Goal: Information Seeking & Learning: Learn about a topic

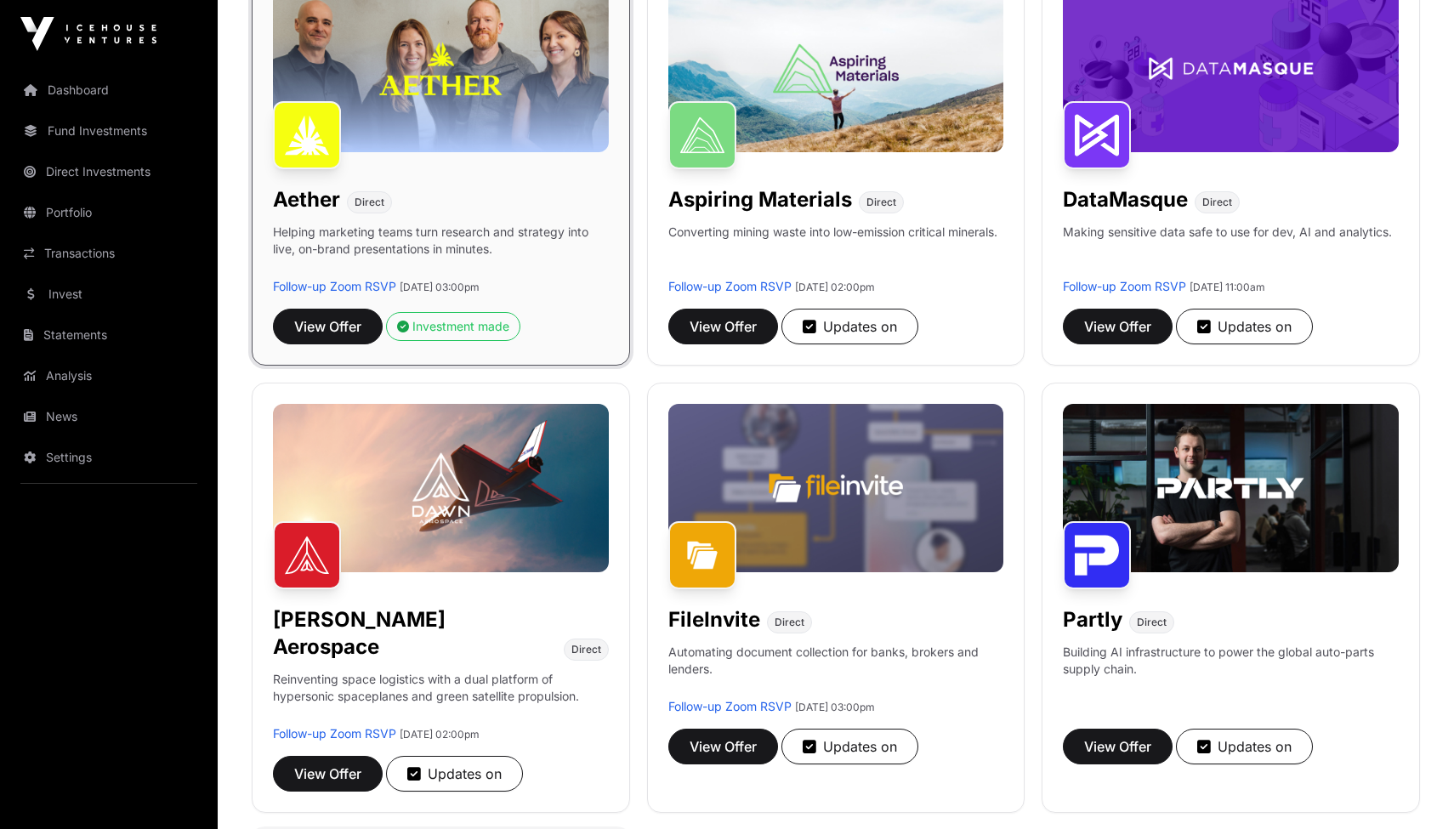
scroll to position [106, 0]
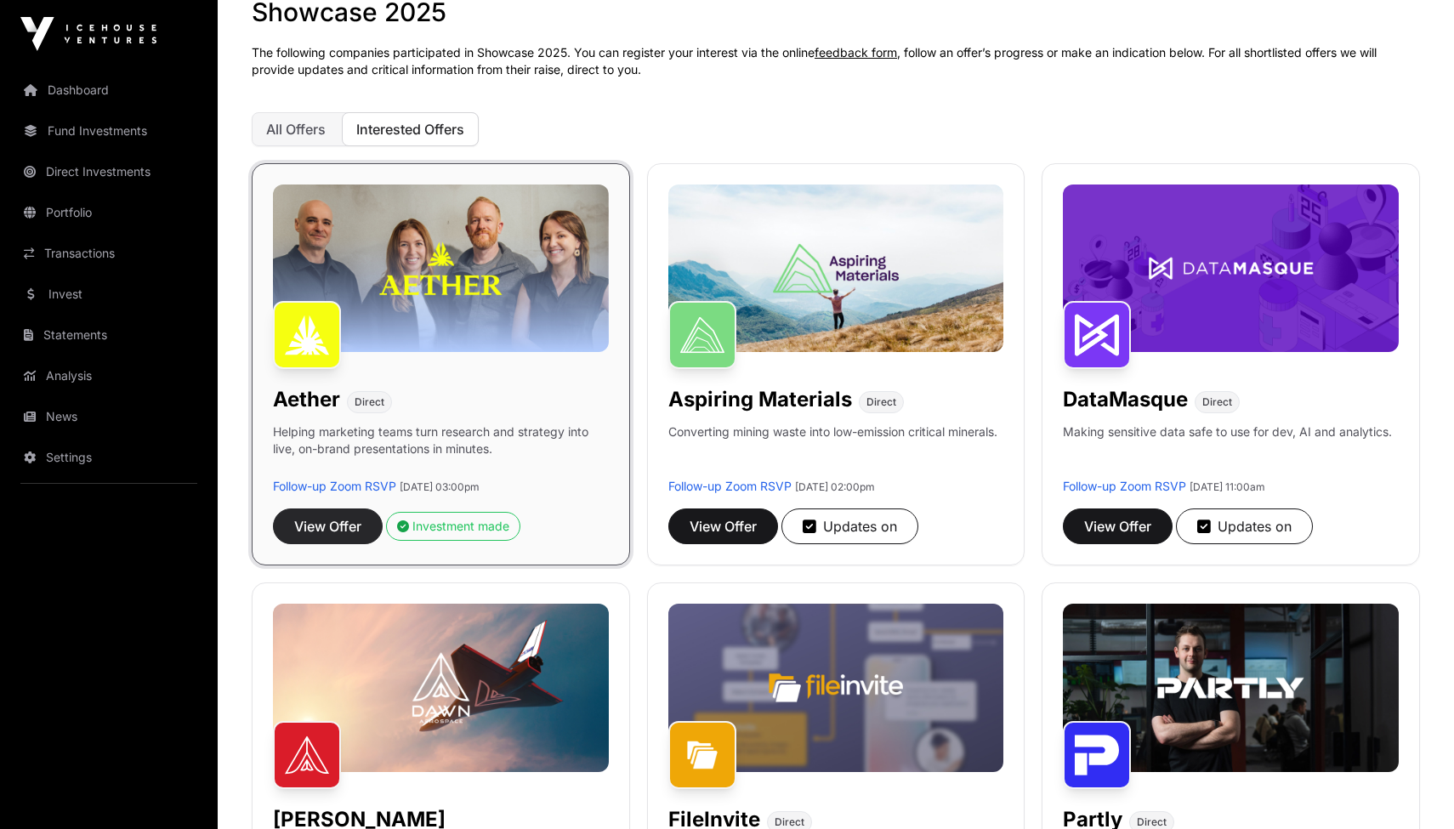
click at [337, 535] on span "View Offer" at bounding box center [327, 526] width 67 height 20
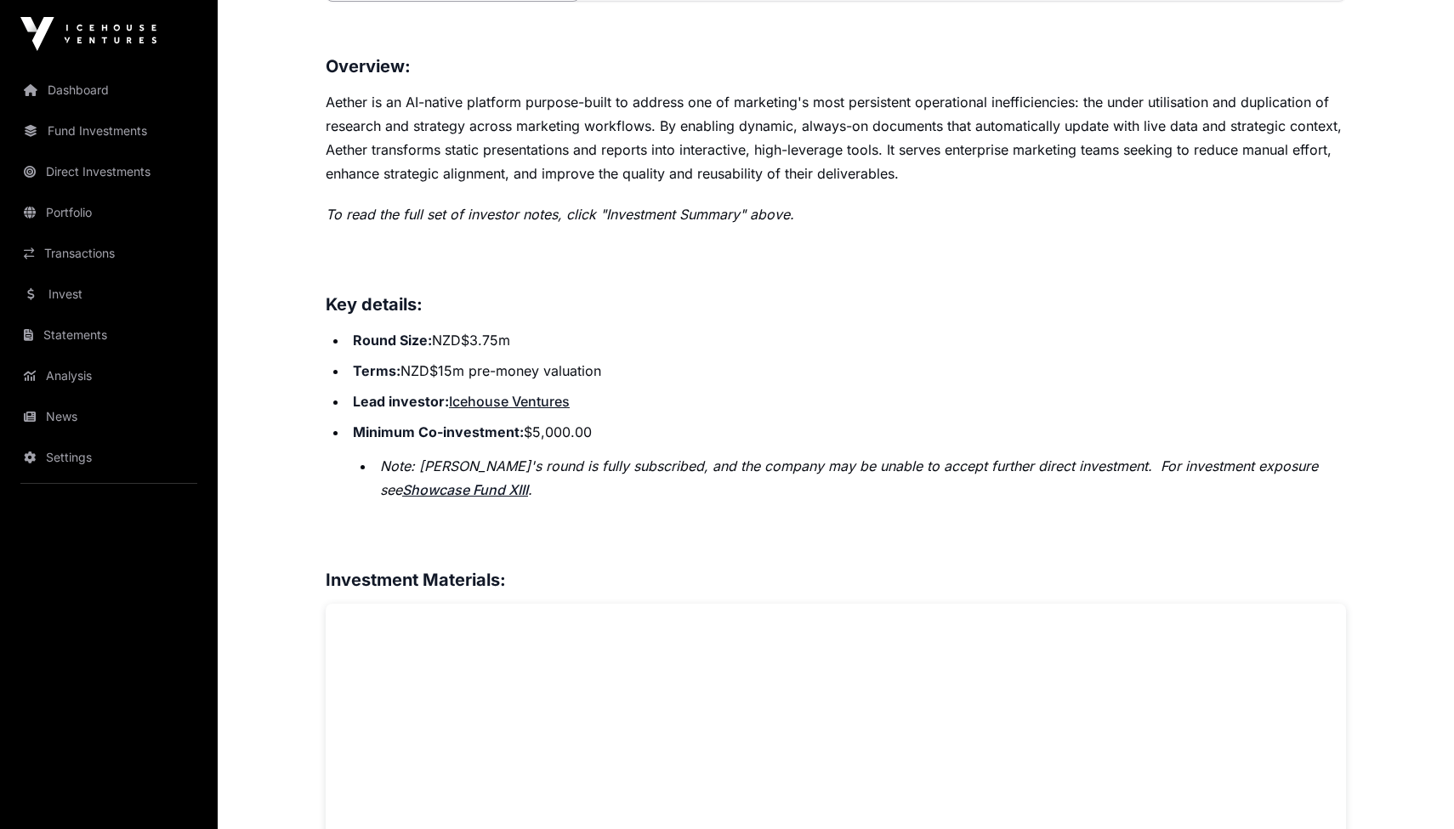
scroll to position [652, 0]
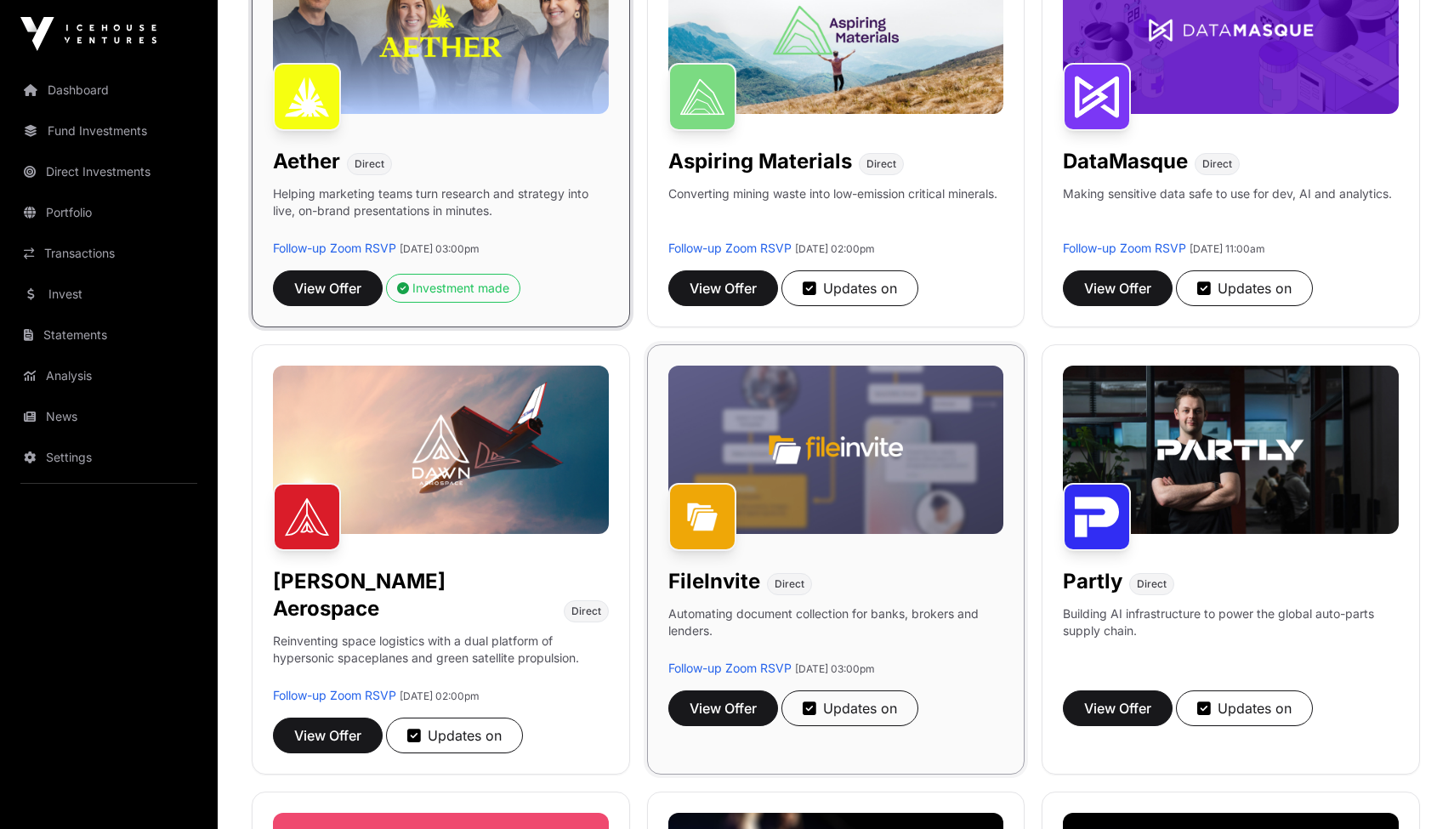
scroll to position [421, 0]
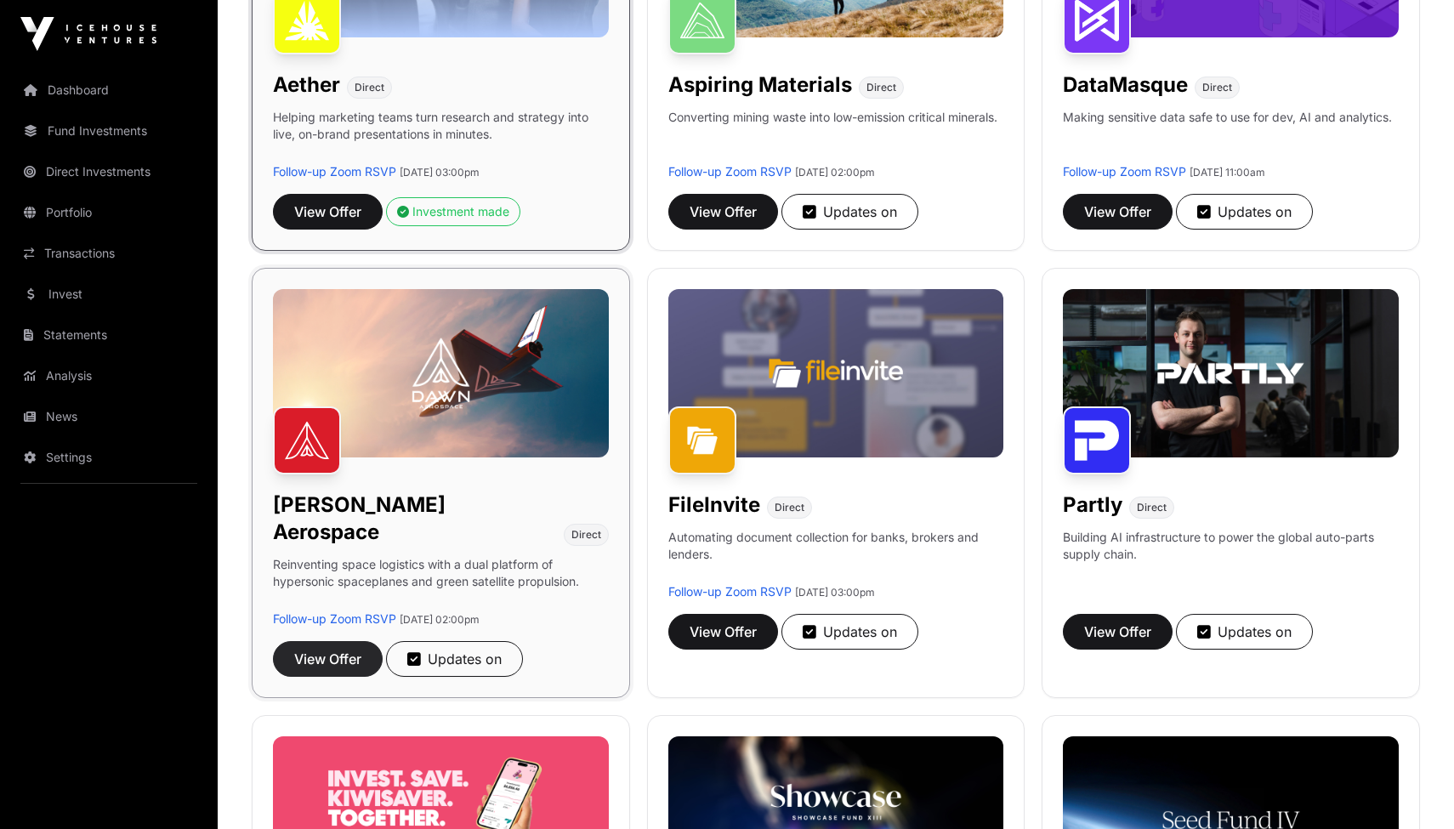
click at [361, 649] on span "View Offer" at bounding box center [327, 659] width 67 height 20
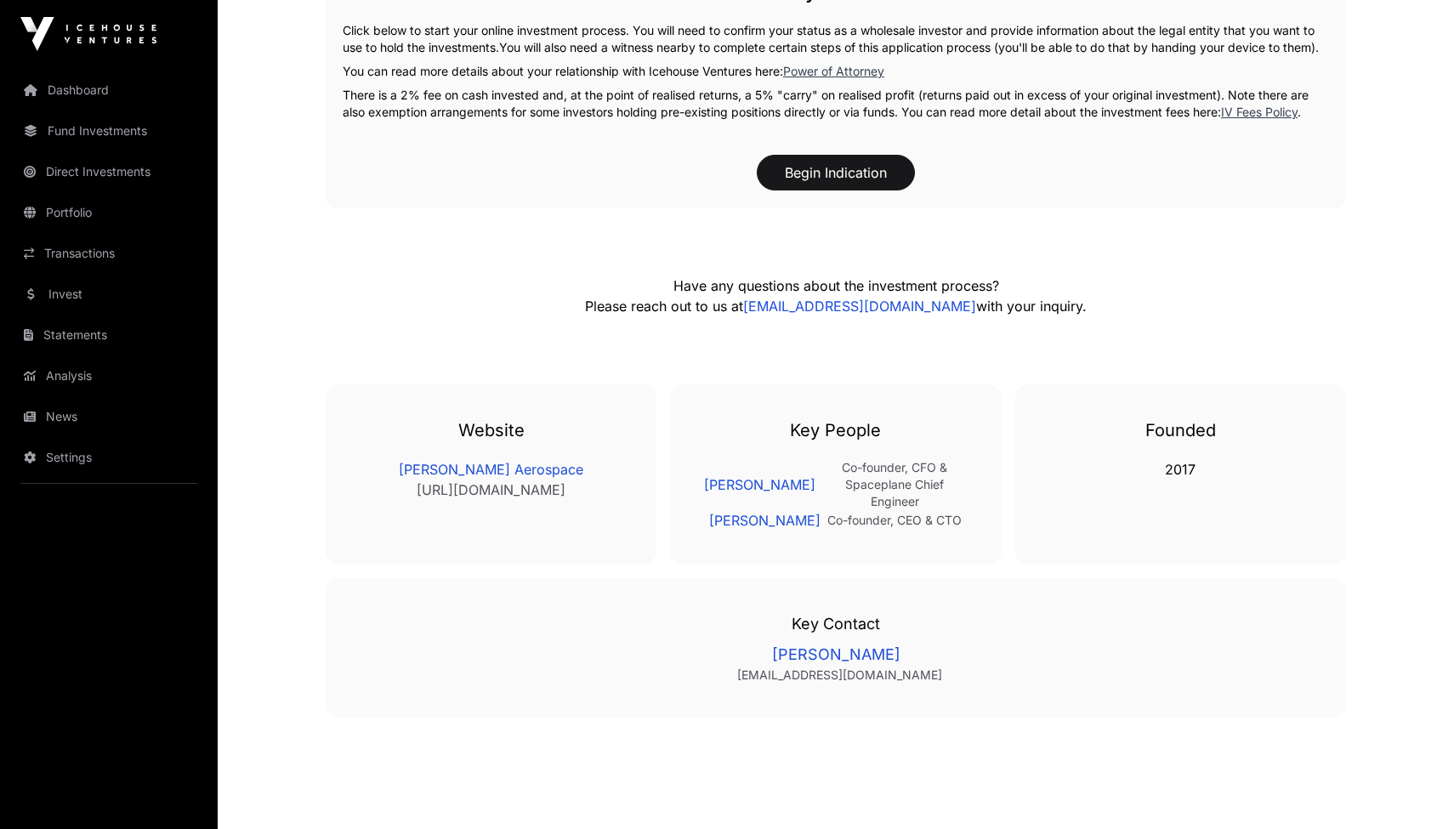
scroll to position [2797, 0]
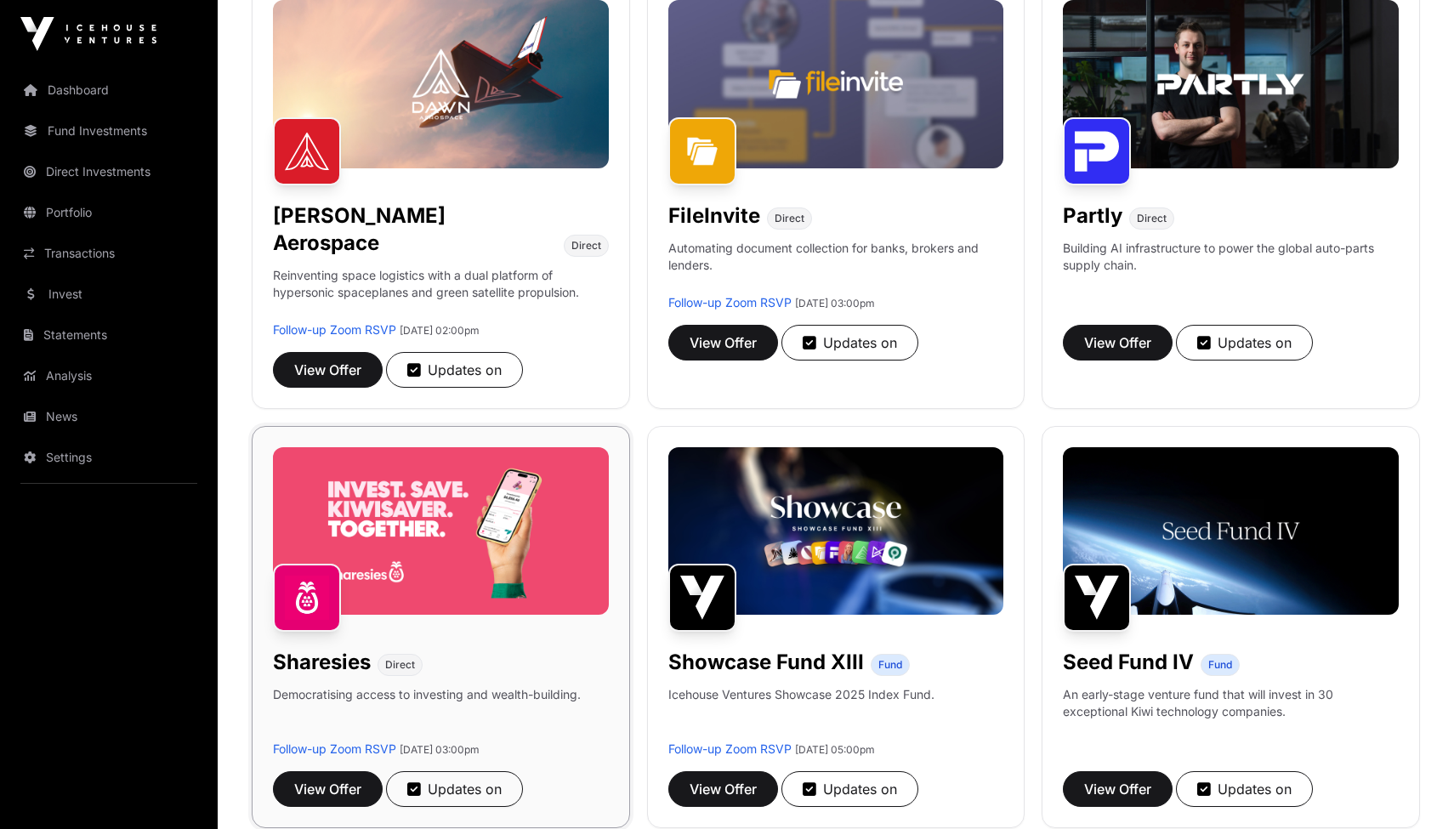
scroll to position [711, 0]
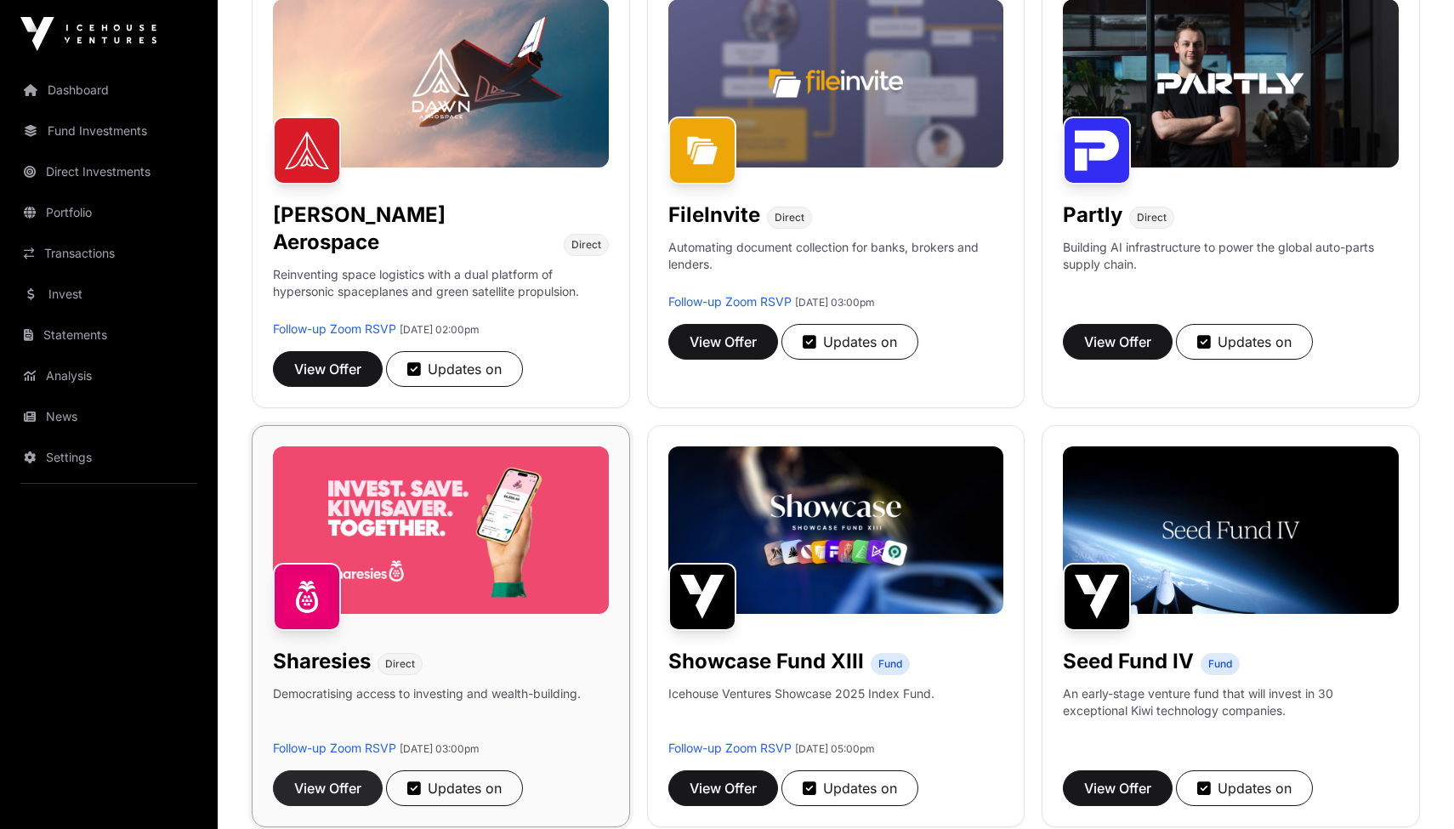
click at [339, 778] on span "View Offer" at bounding box center [327, 788] width 67 height 20
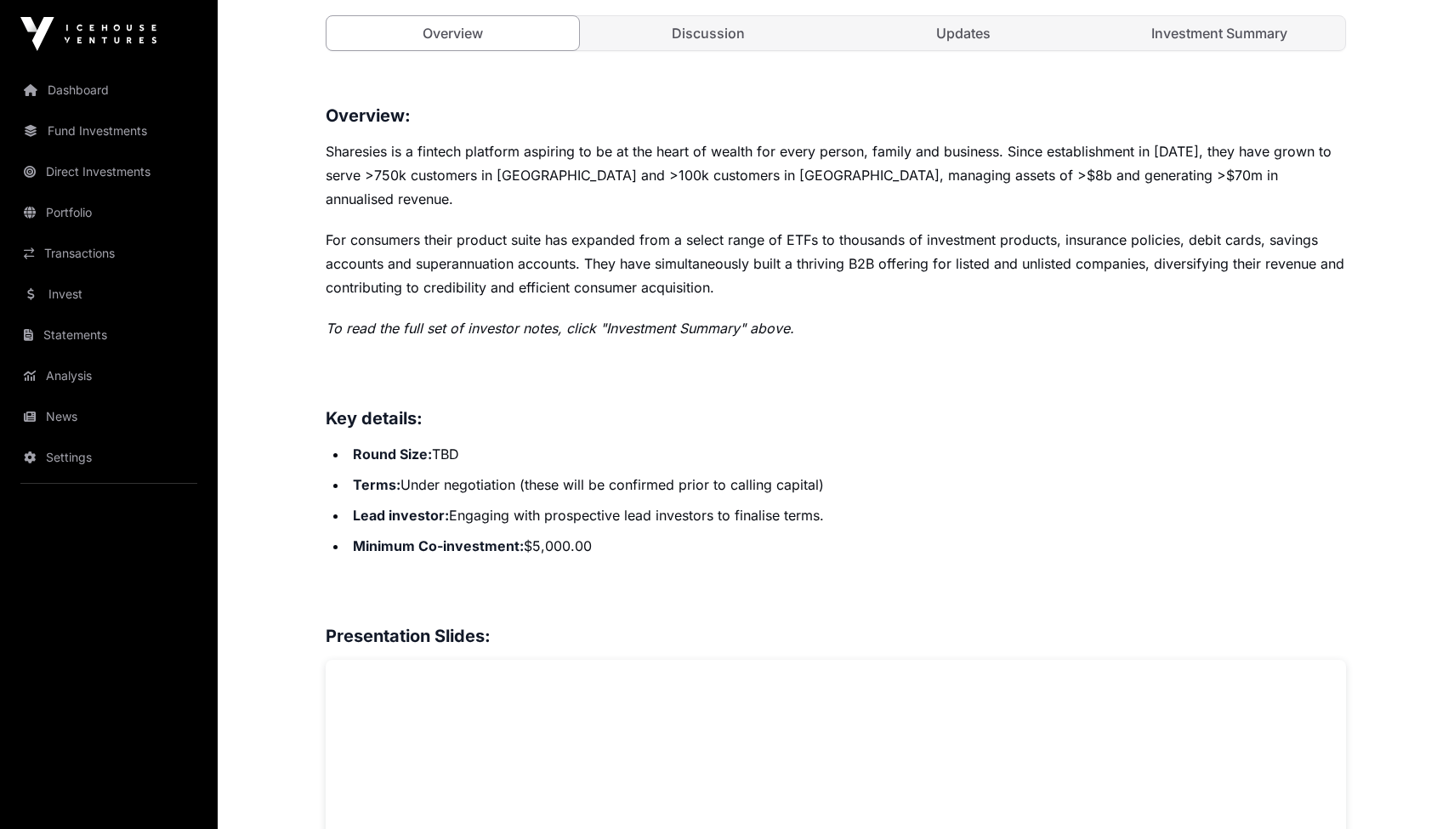
scroll to position [731, 0]
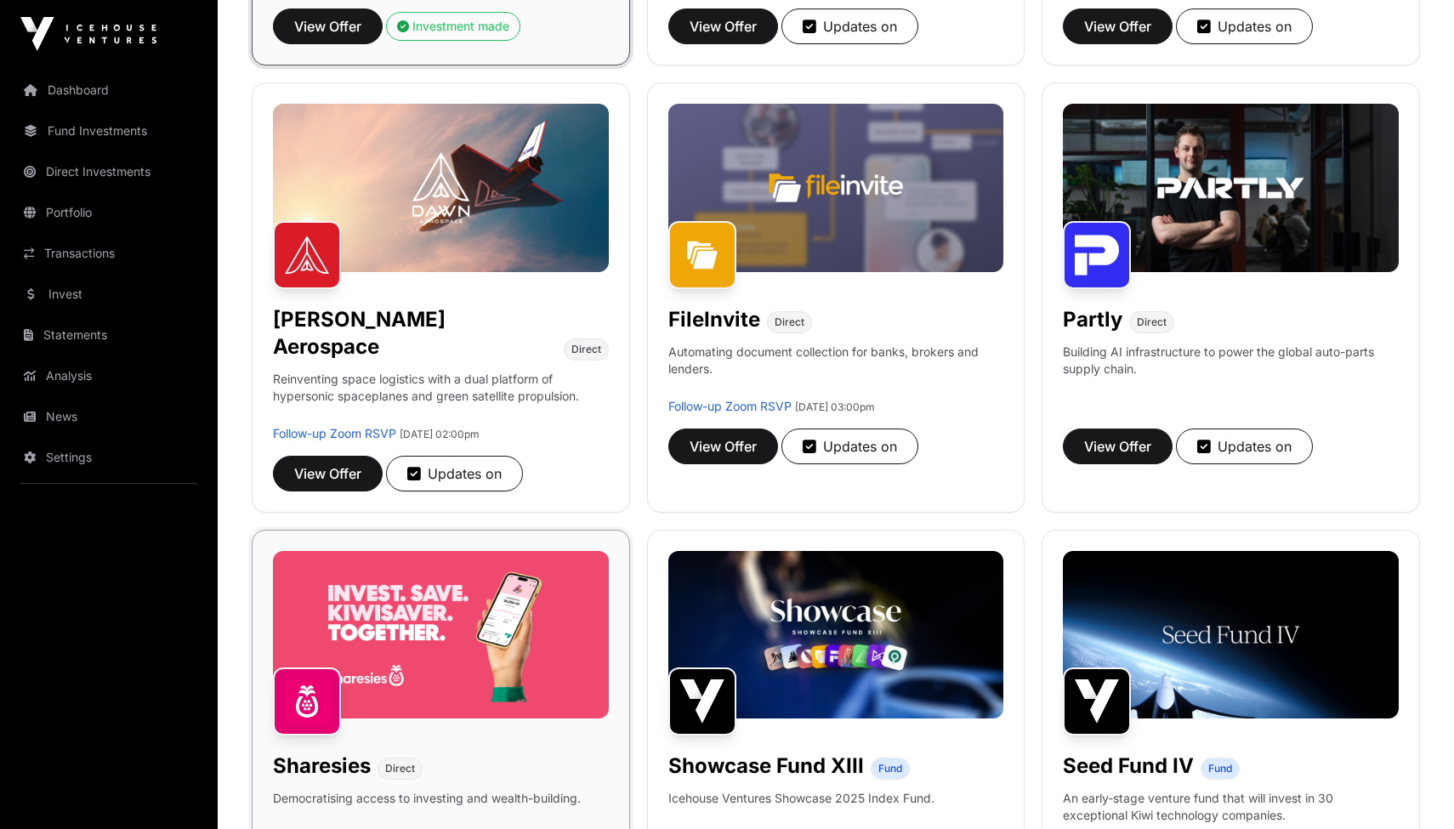
scroll to position [503, 0]
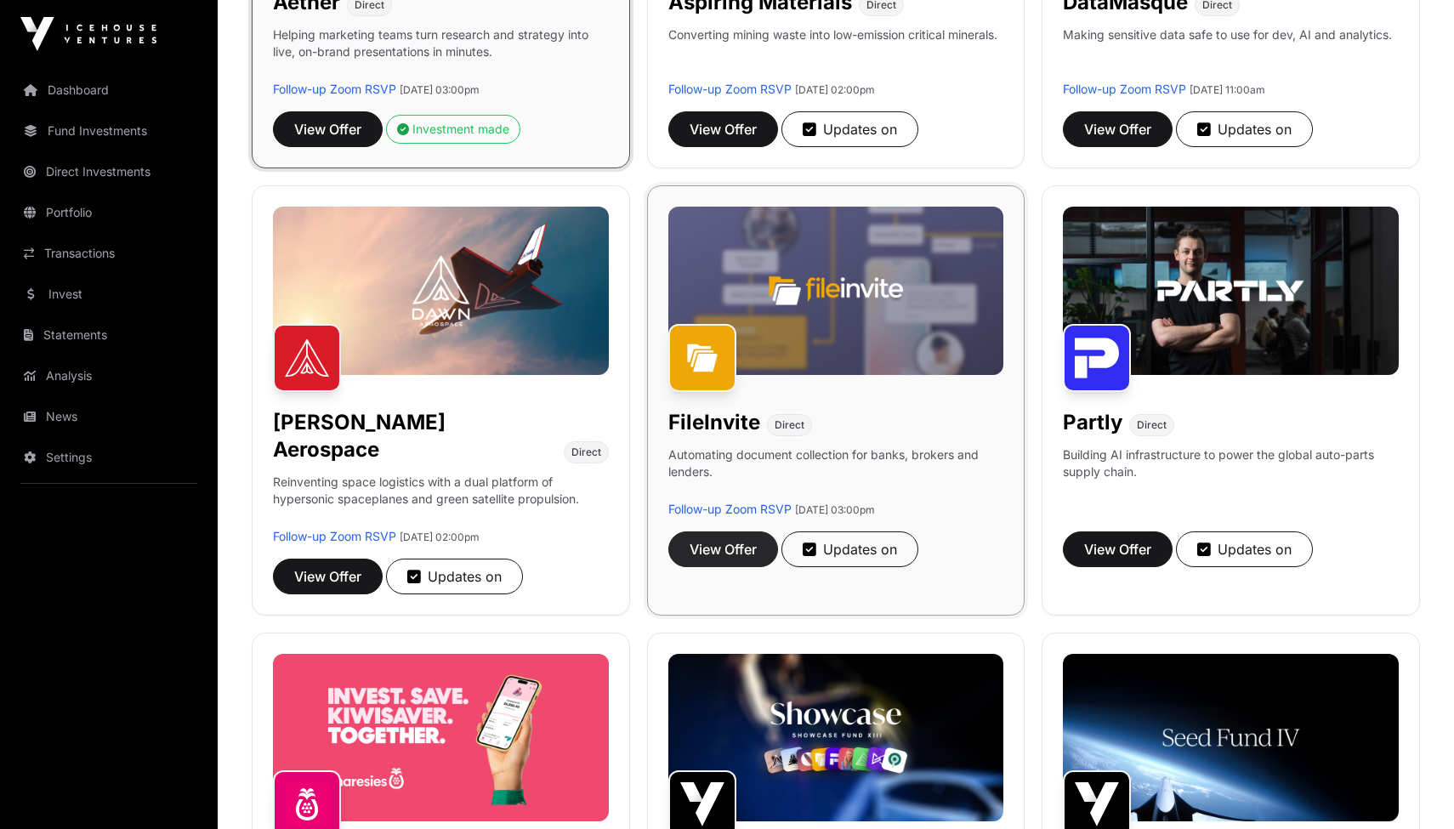
click at [732, 554] on span "View Offer" at bounding box center [723, 549] width 67 height 20
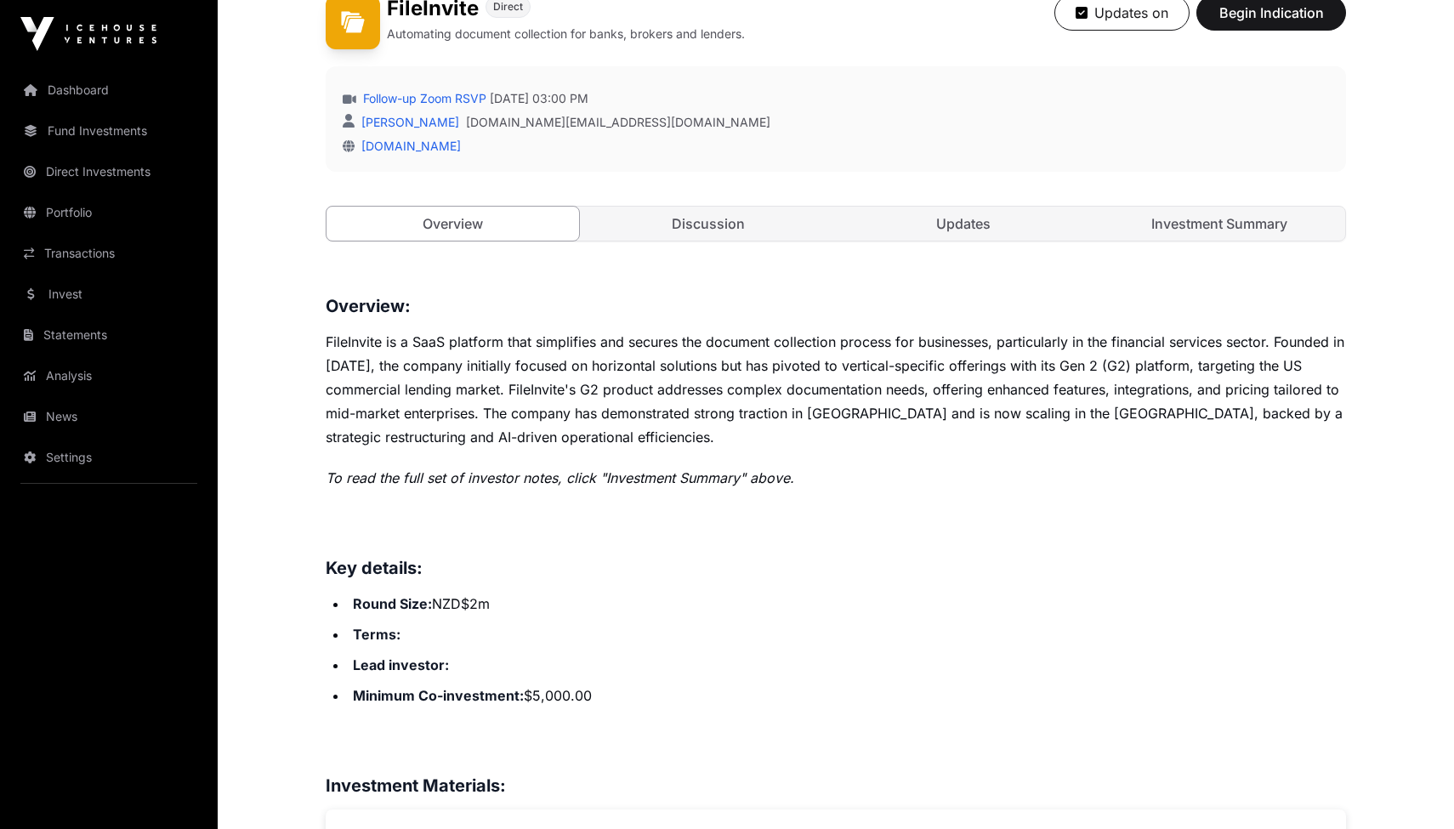
scroll to position [497, 0]
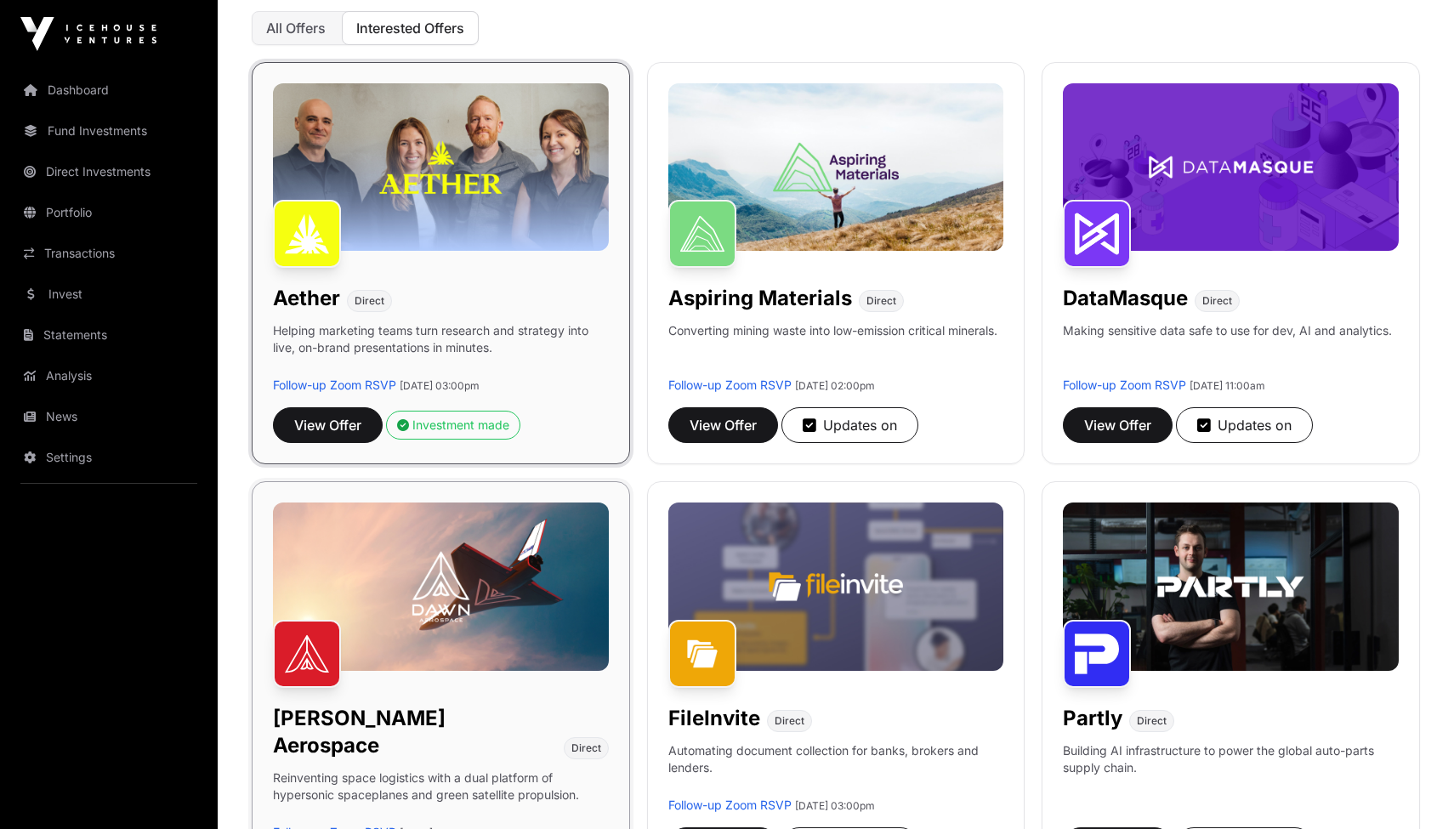
scroll to position [206, 0]
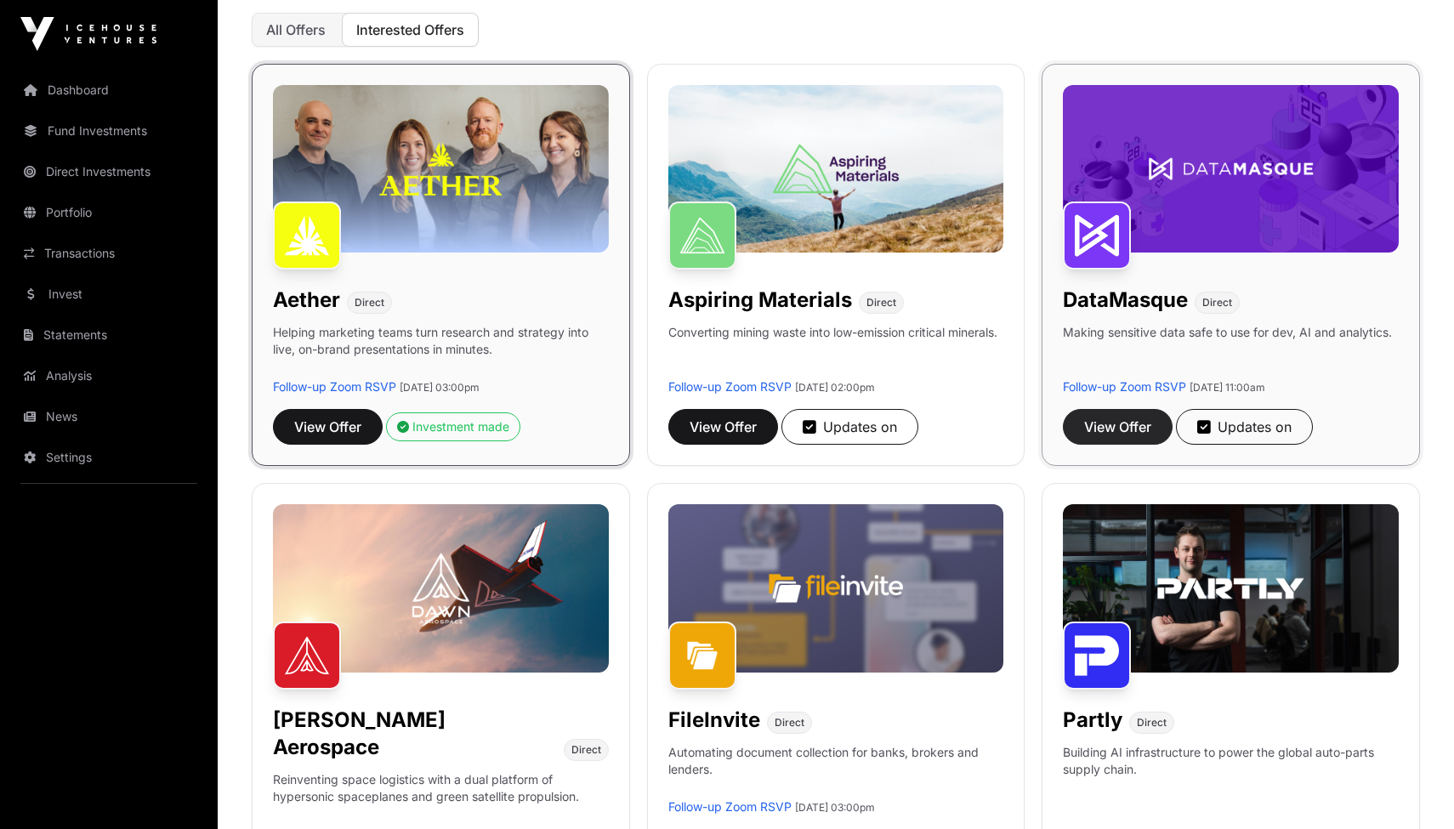
click at [1126, 428] on span "View Offer" at bounding box center [1117, 427] width 67 height 20
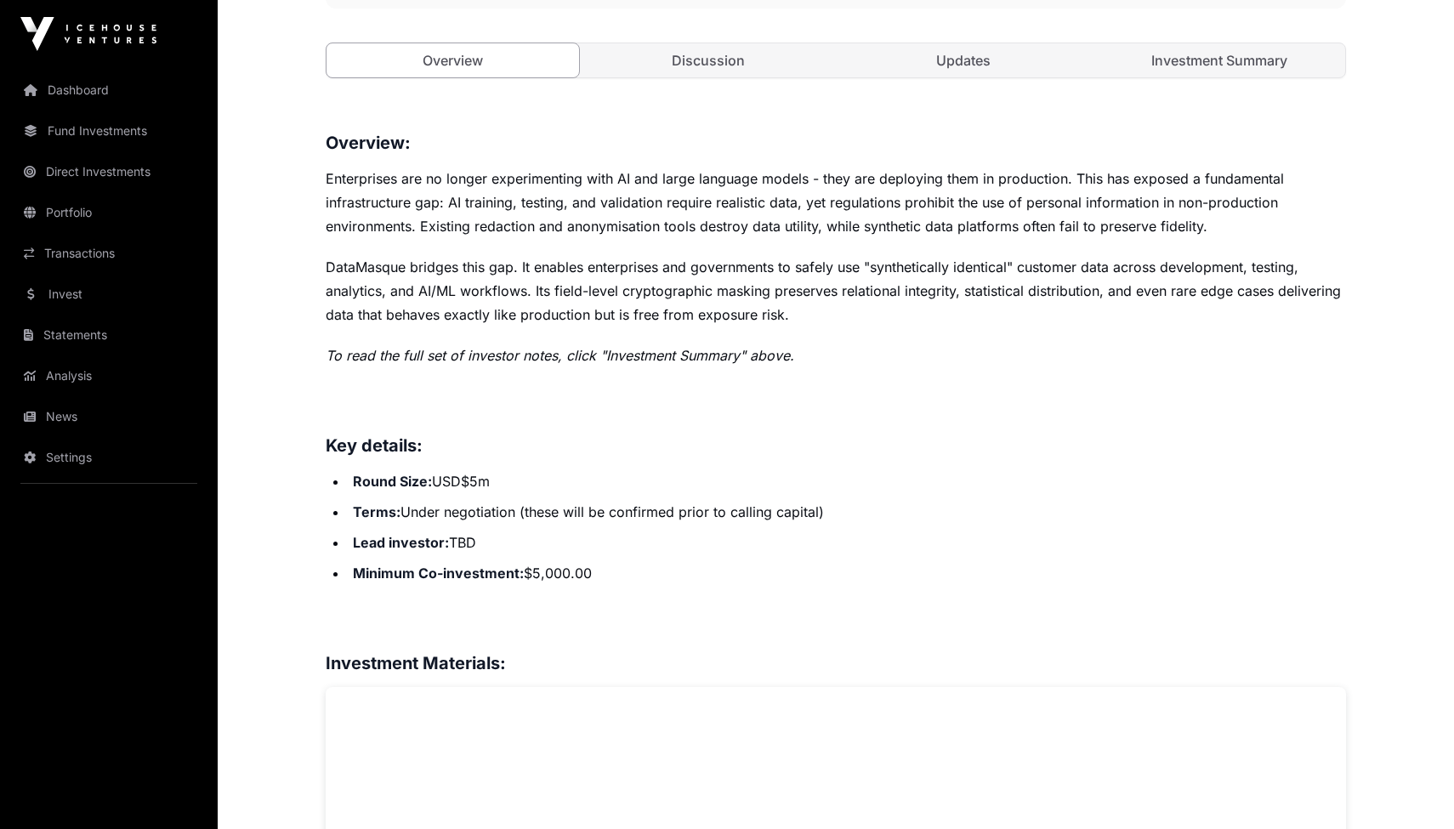
scroll to position [753, 0]
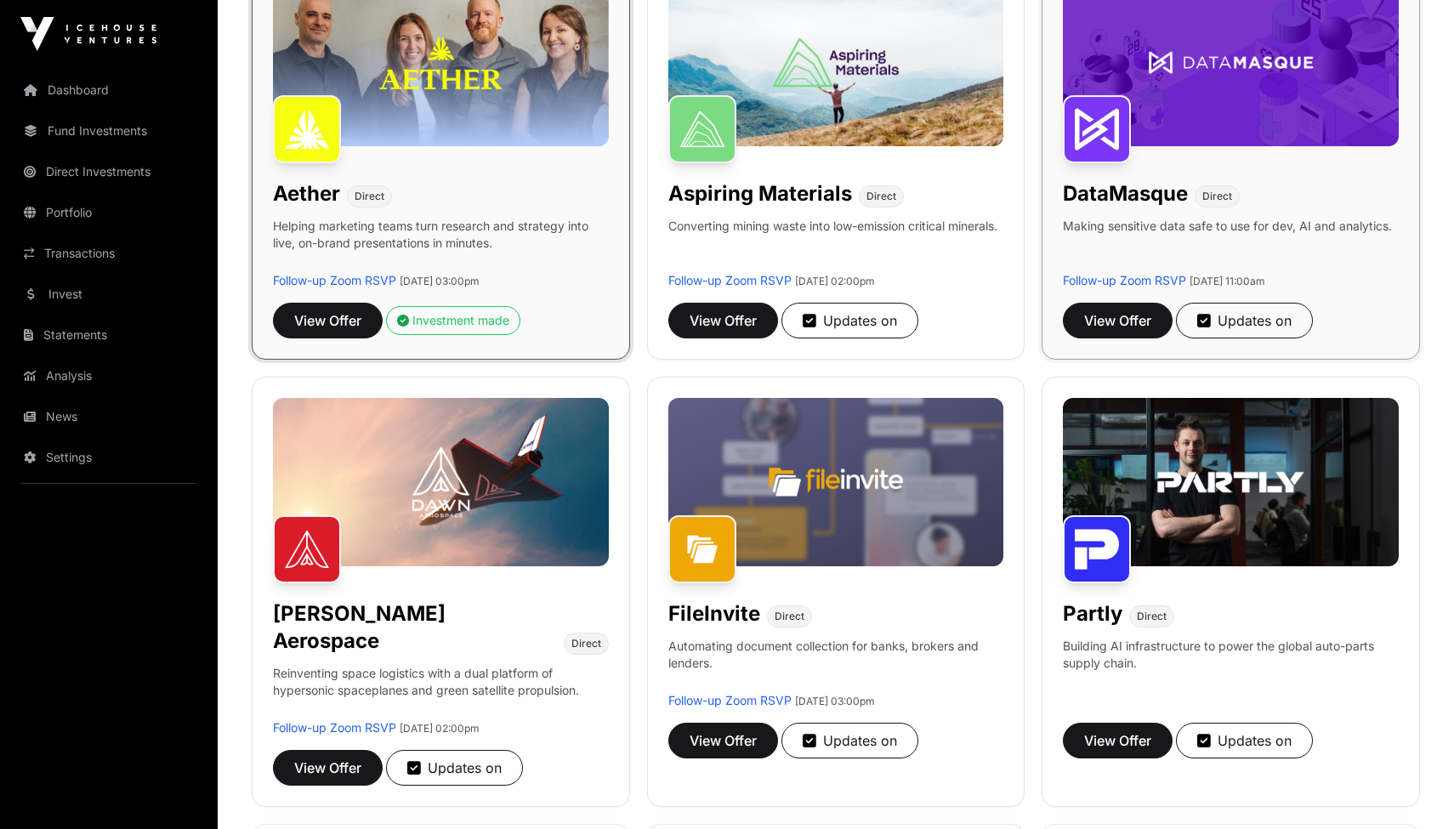
scroll to position [546, 0]
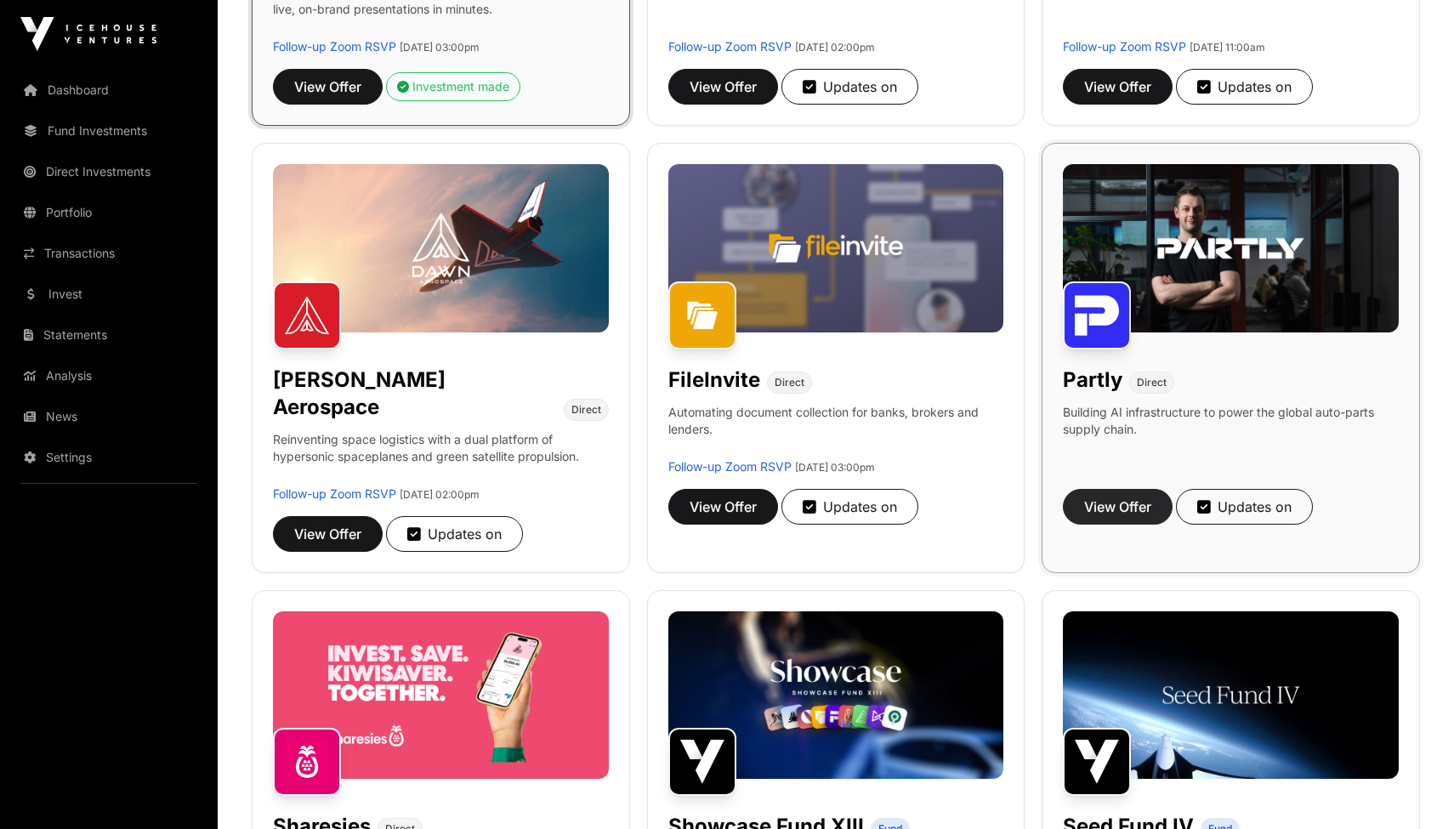
click at [1112, 503] on span "View Offer" at bounding box center [1117, 507] width 67 height 20
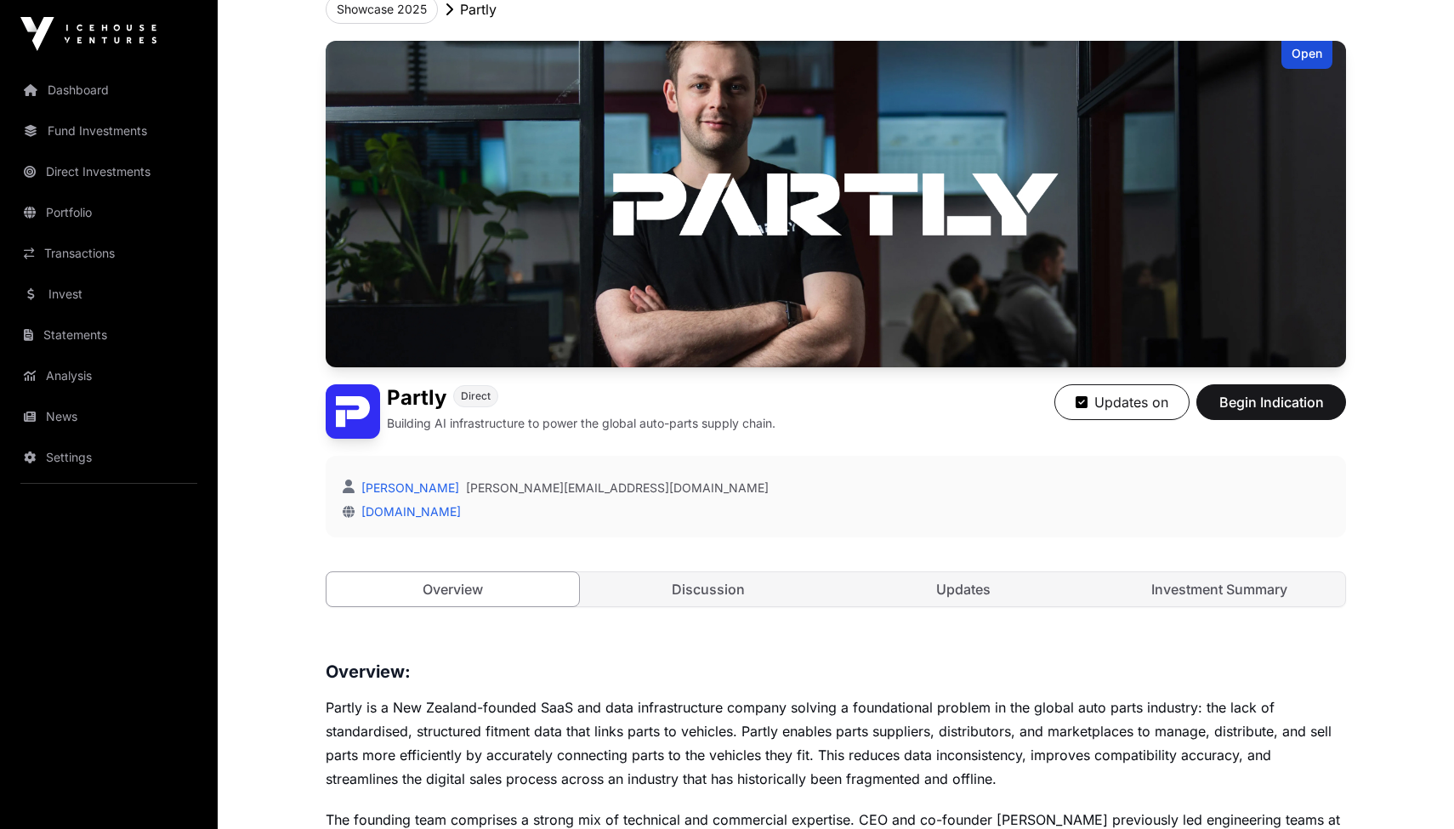
scroll to position [94, 0]
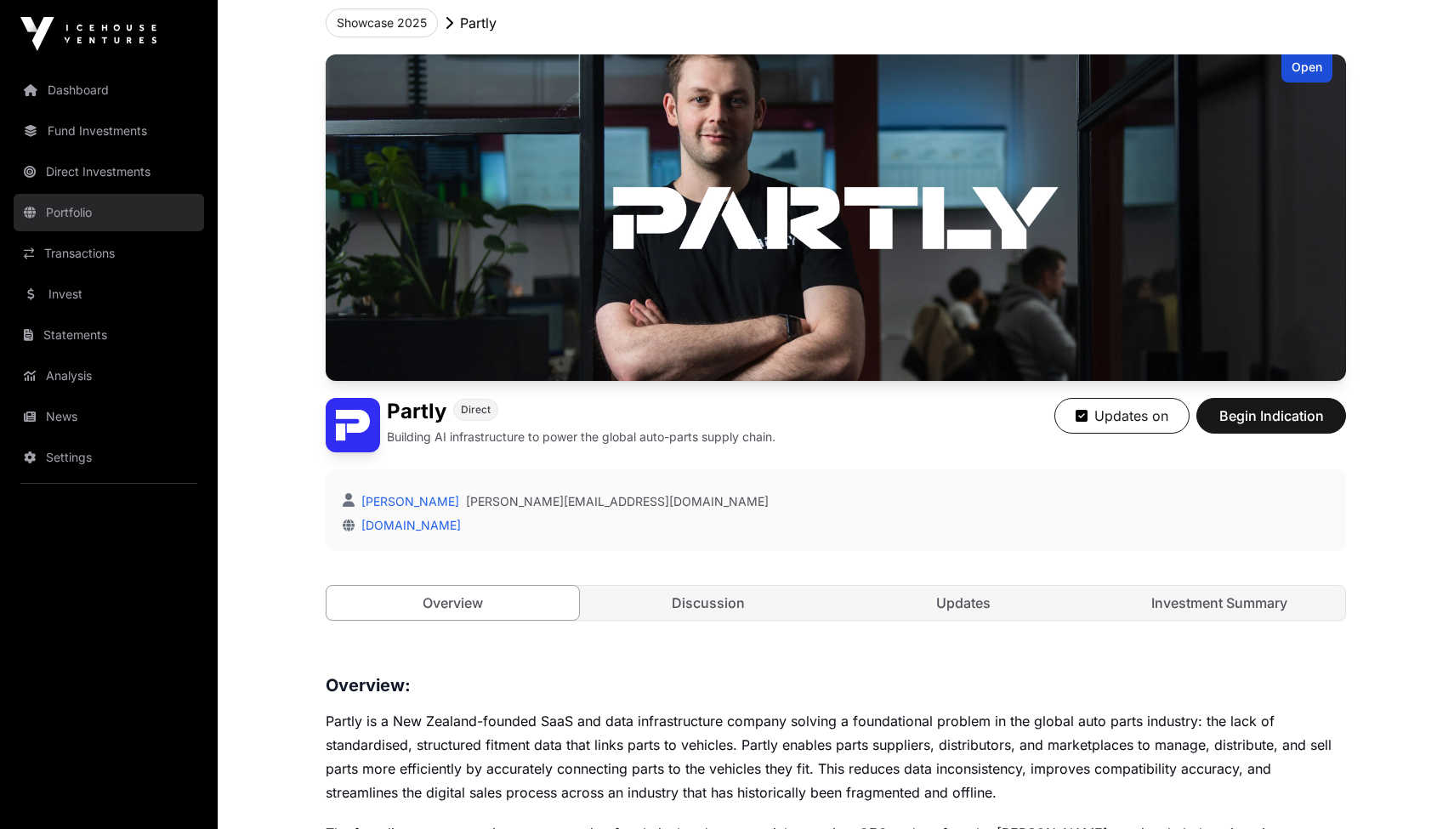
click at [83, 213] on link "Portfolio" at bounding box center [109, 212] width 190 height 37
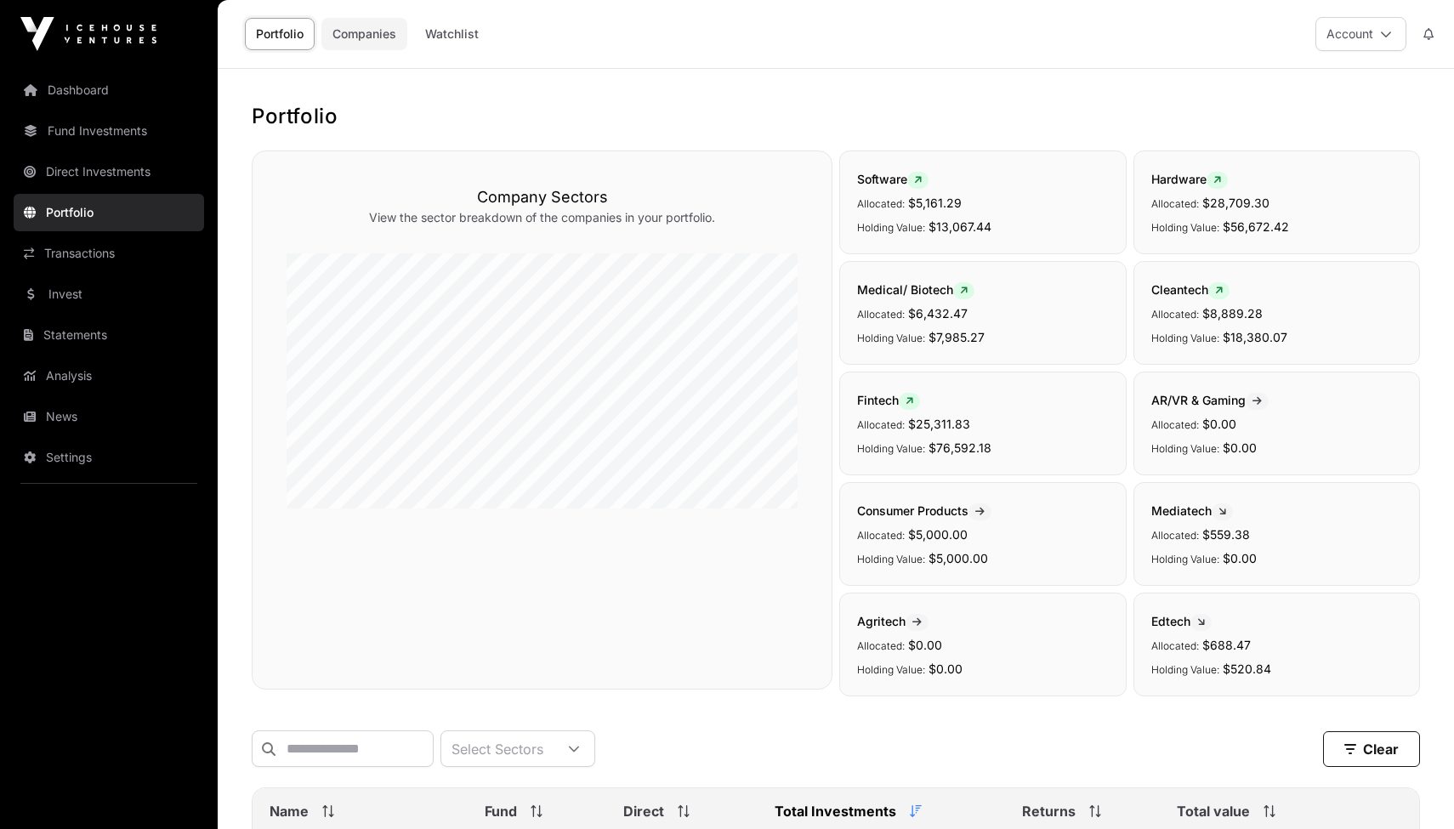
click at [361, 26] on link "Companies" at bounding box center [364, 34] width 86 height 32
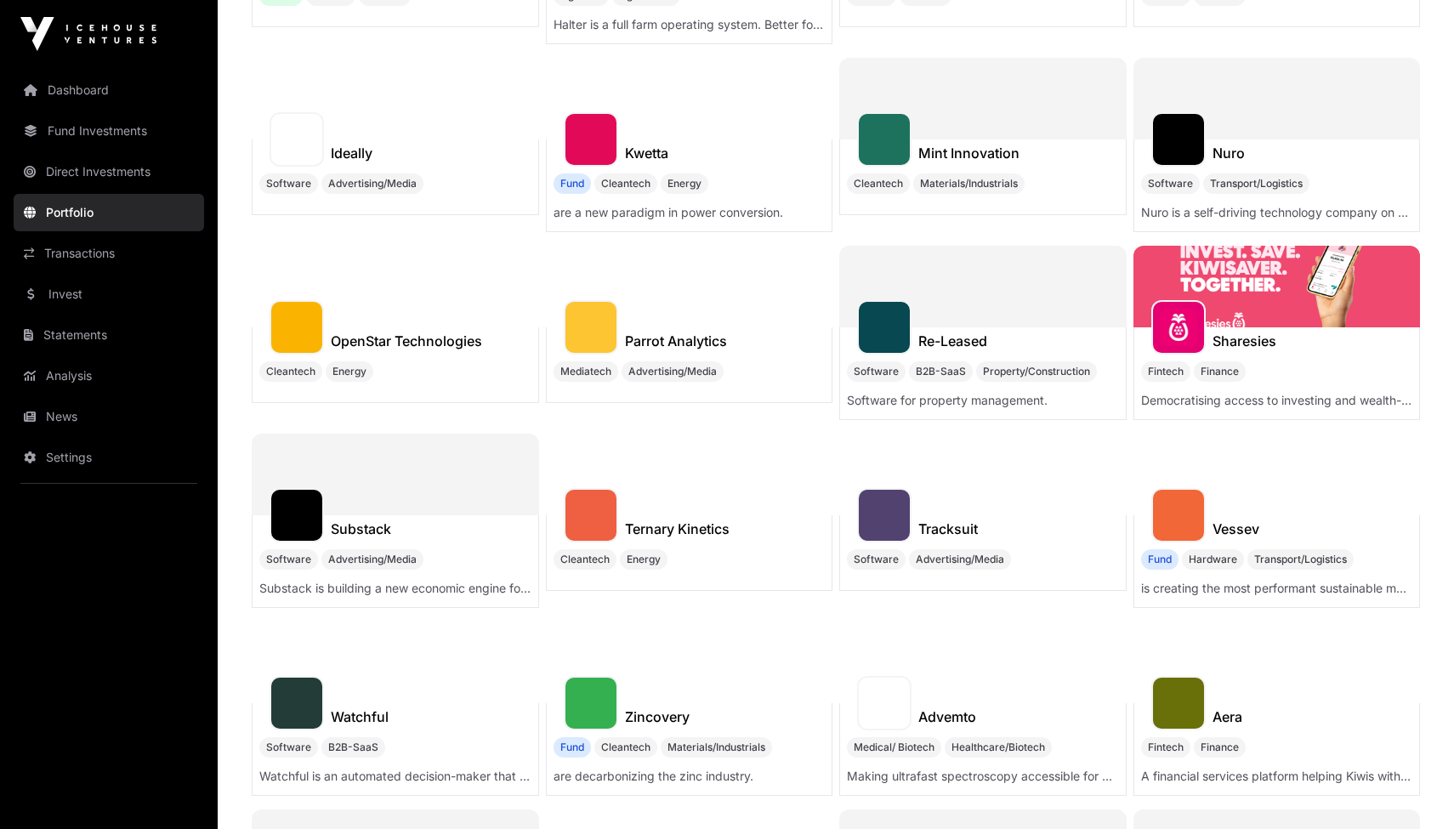
scroll to position [604, 0]
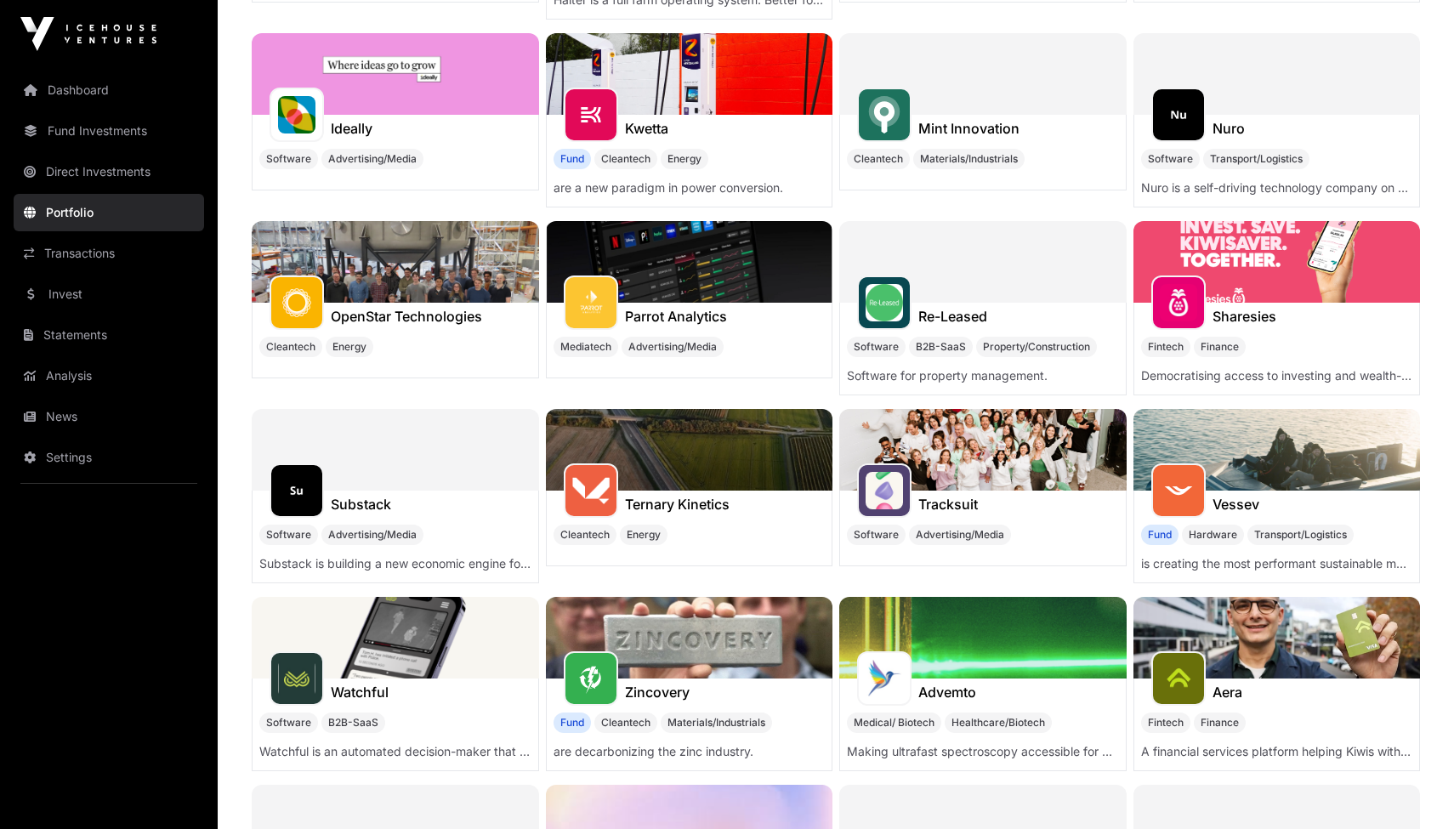
click at [434, 419] on div at bounding box center [395, 450] width 287 height 82
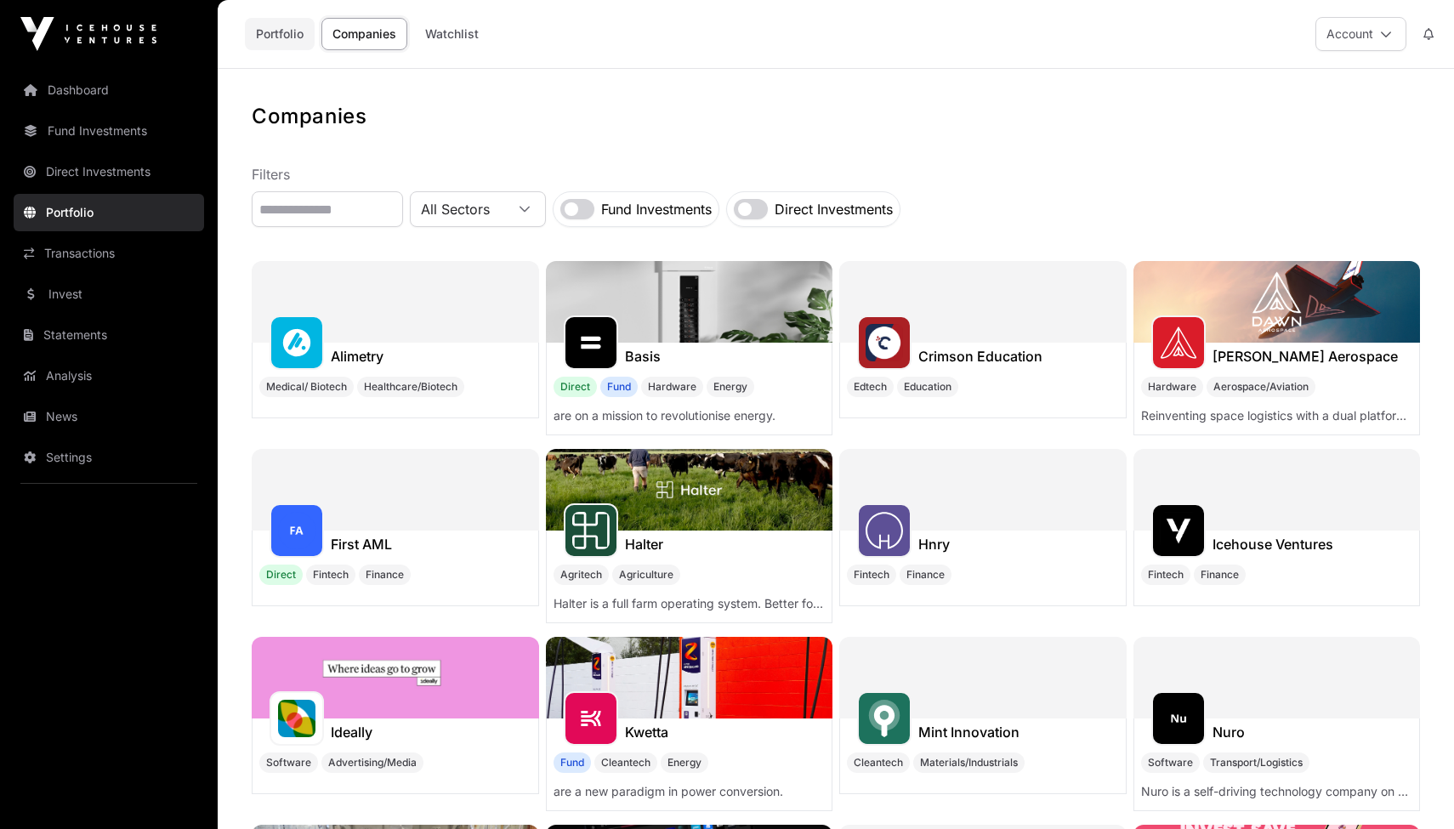
click at [272, 40] on link "Portfolio" at bounding box center [280, 34] width 70 height 32
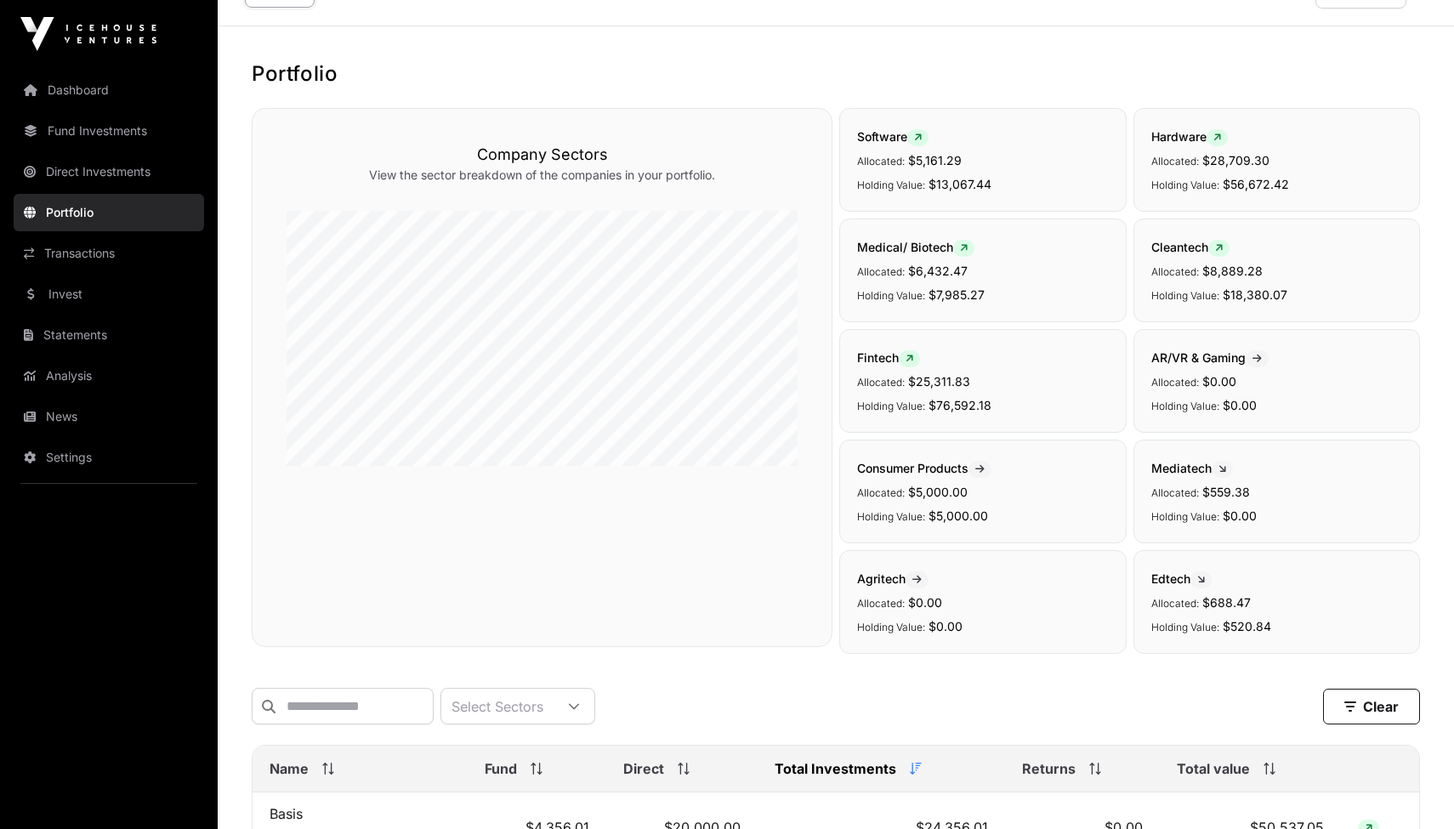
scroll to position [199, 0]
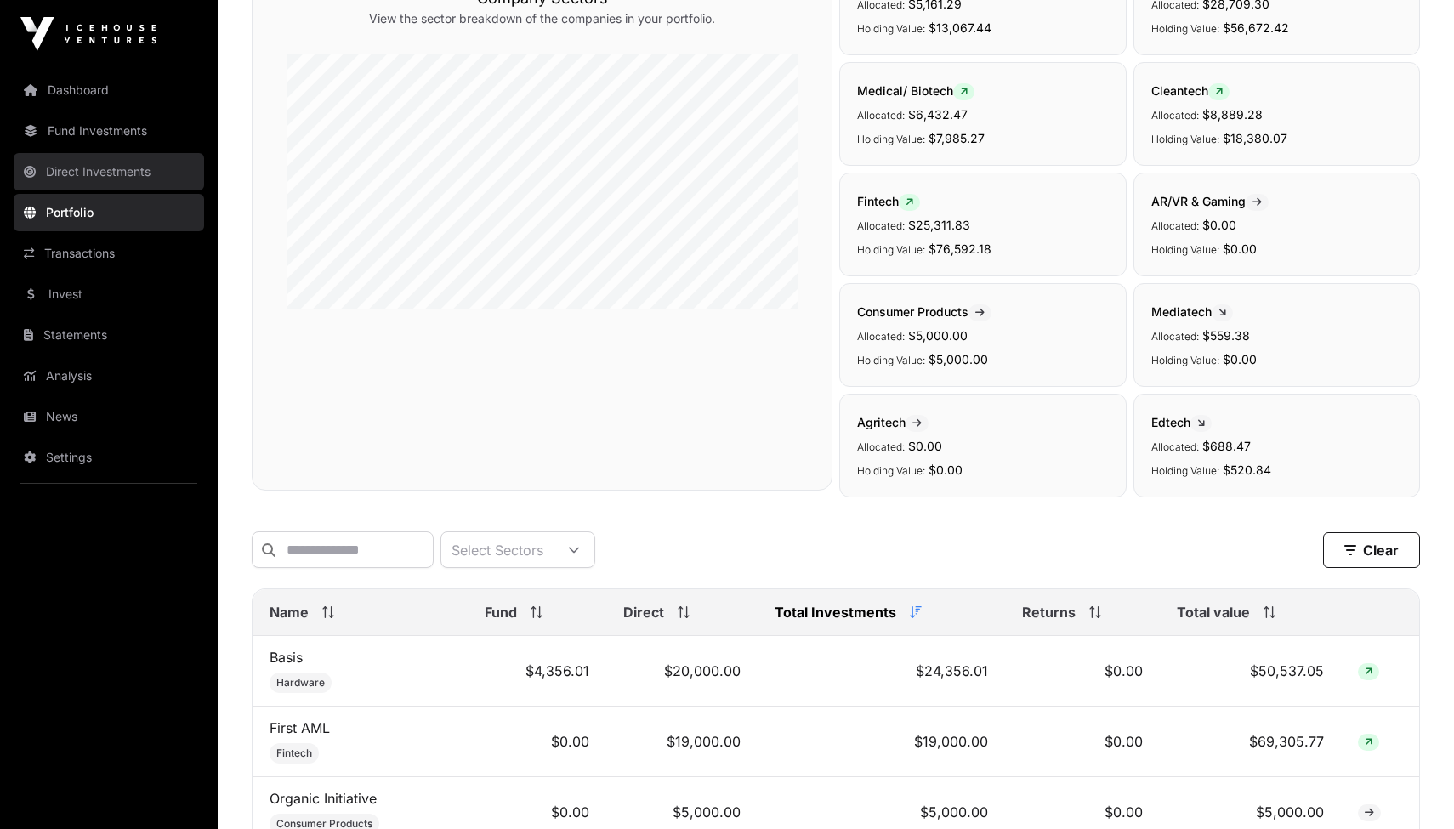
click at [125, 173] on link "Direct Investments" at bounding box center [109, 171] width 190 height 37
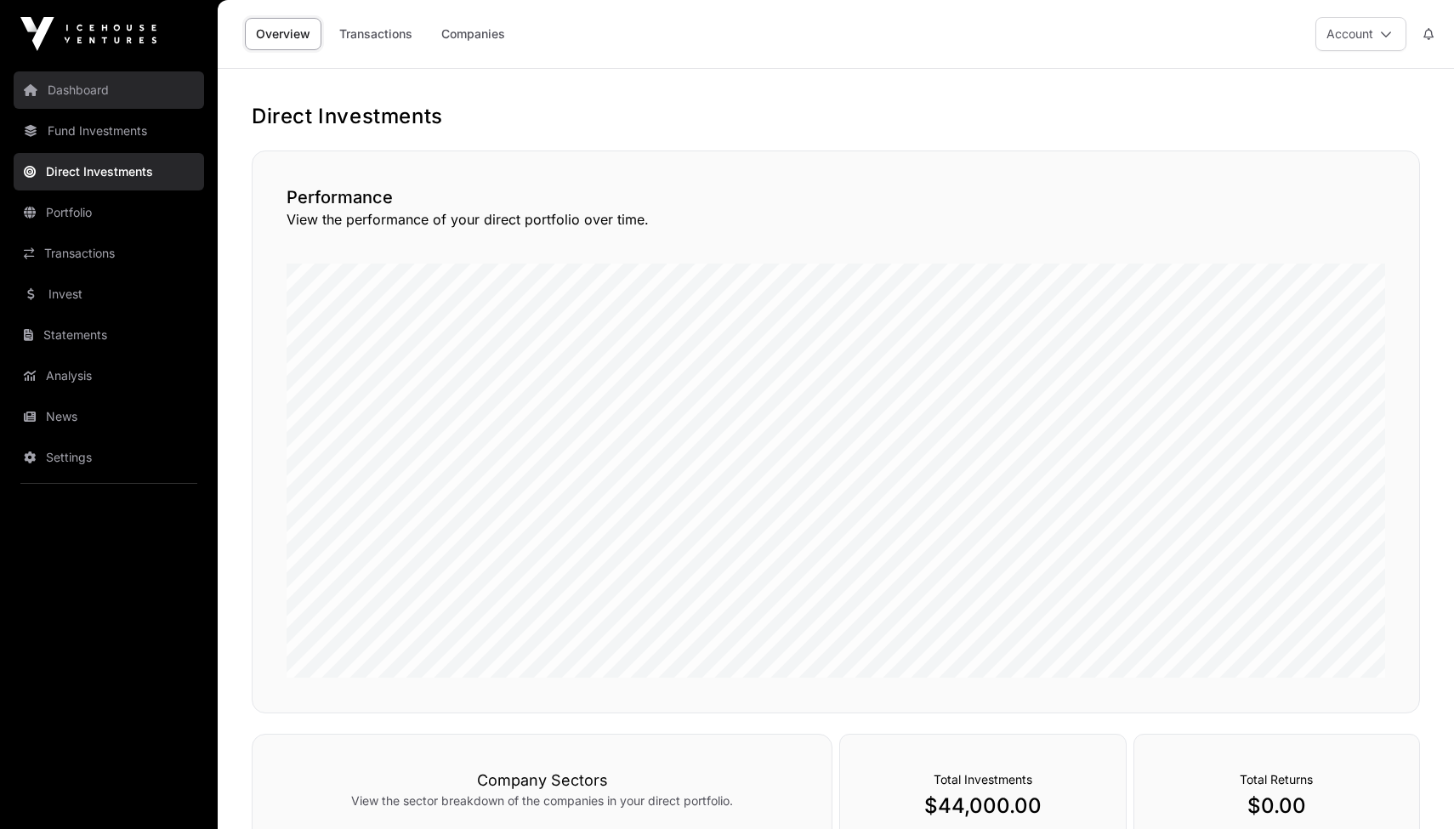
click at [88, 88] on link "Dashboard" at bounding box center [109, 89] width 190 height 37
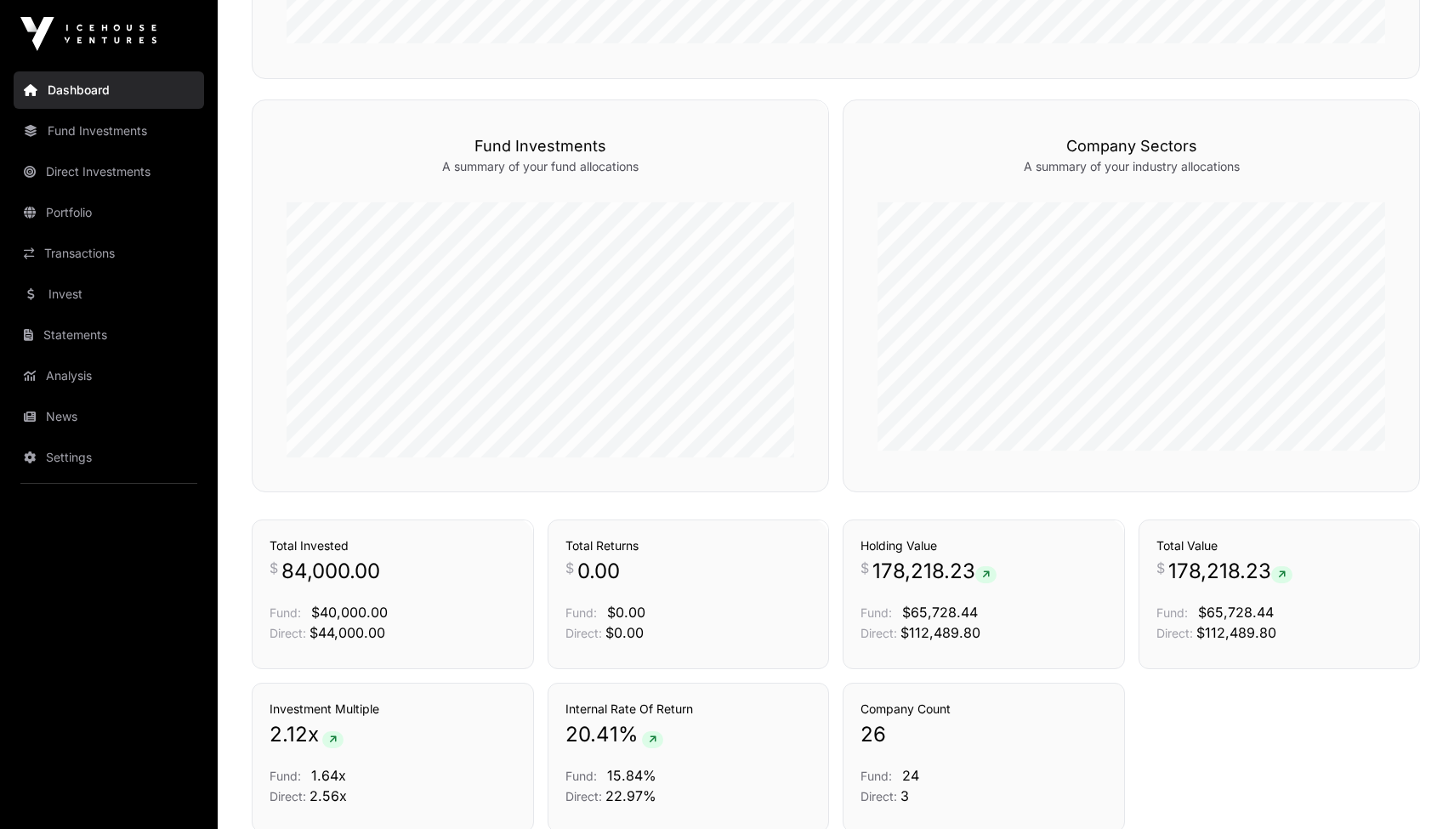
scroll to position [927, 0]
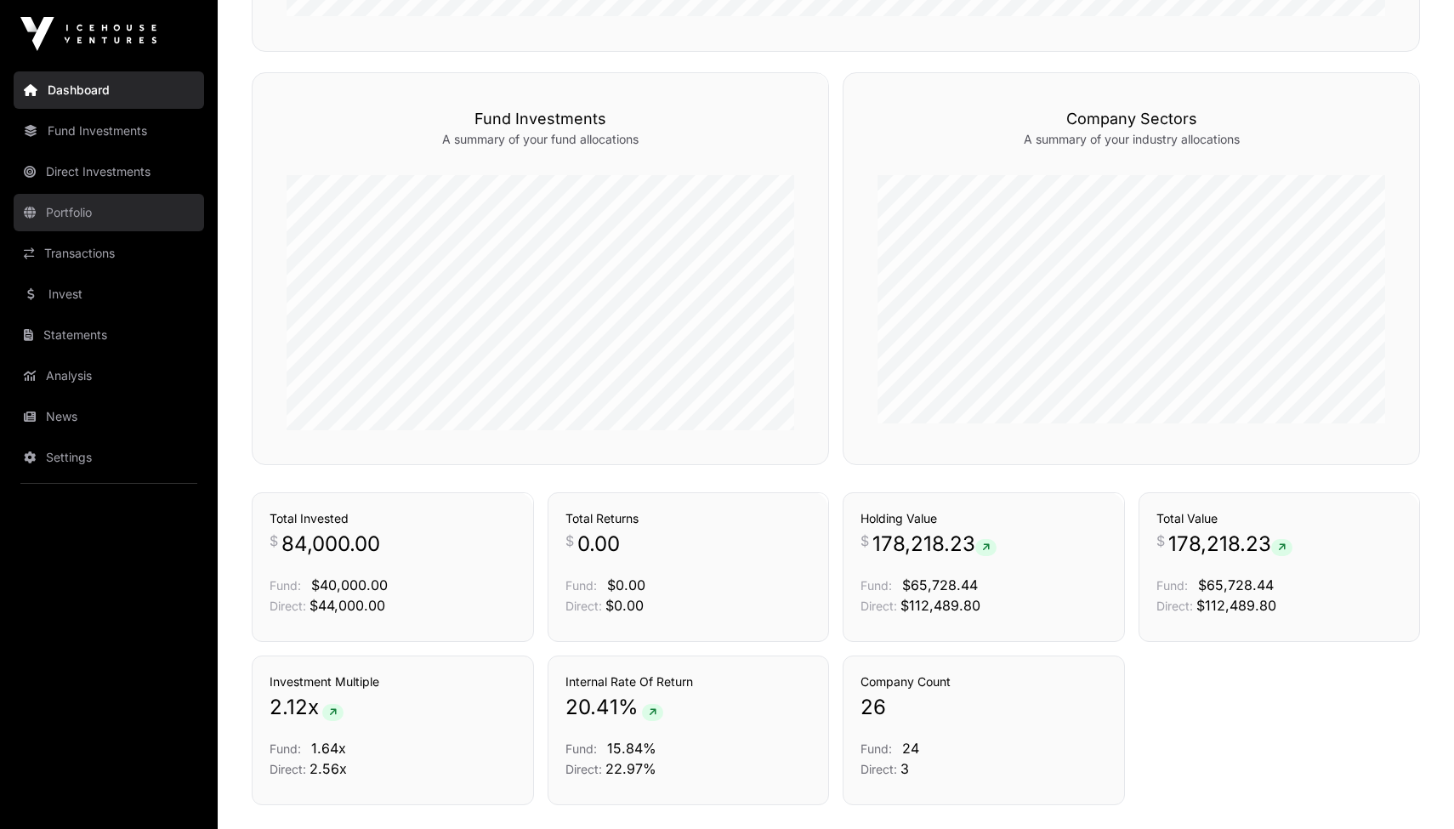
click at [99, 201] on link "Portfolio" at bounding box center [109, 212] width 190 height 37
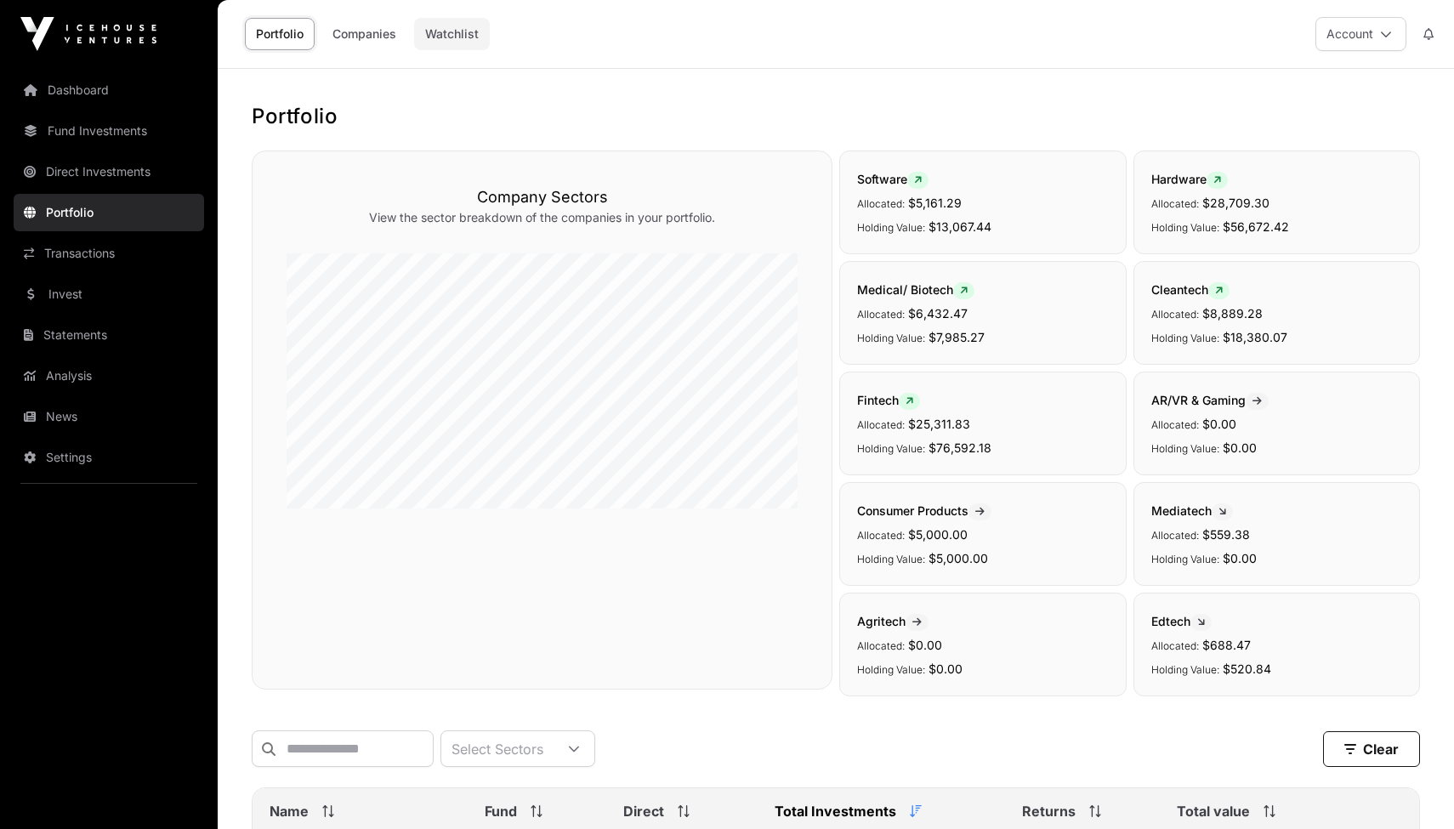
click at [449, 31] on link "Watchlist" at bounding box center [452, 34] width 76 height 32
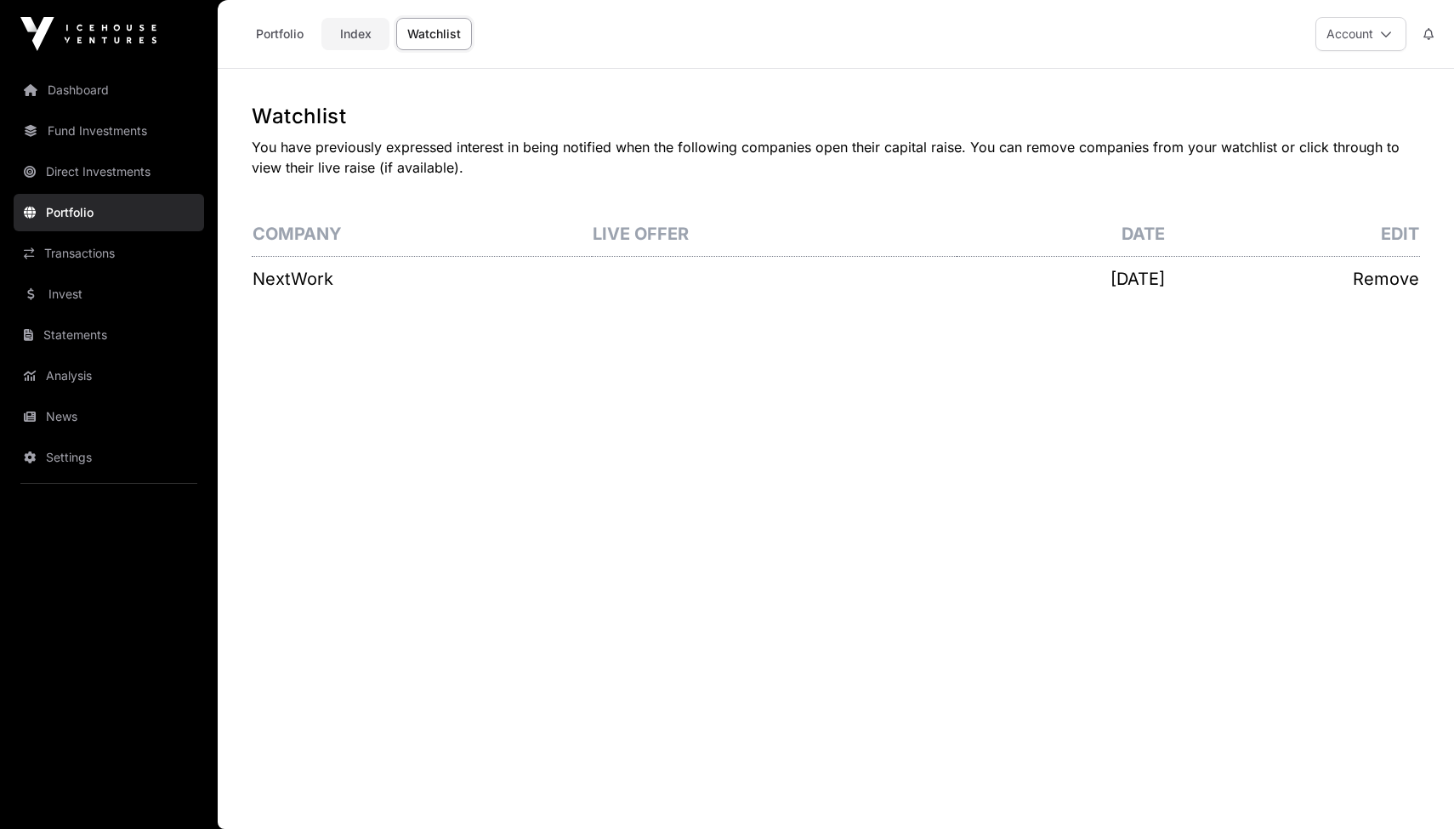
click at [354, 36] on link "Index" at bounding box center [355, 34] width 68 height 32
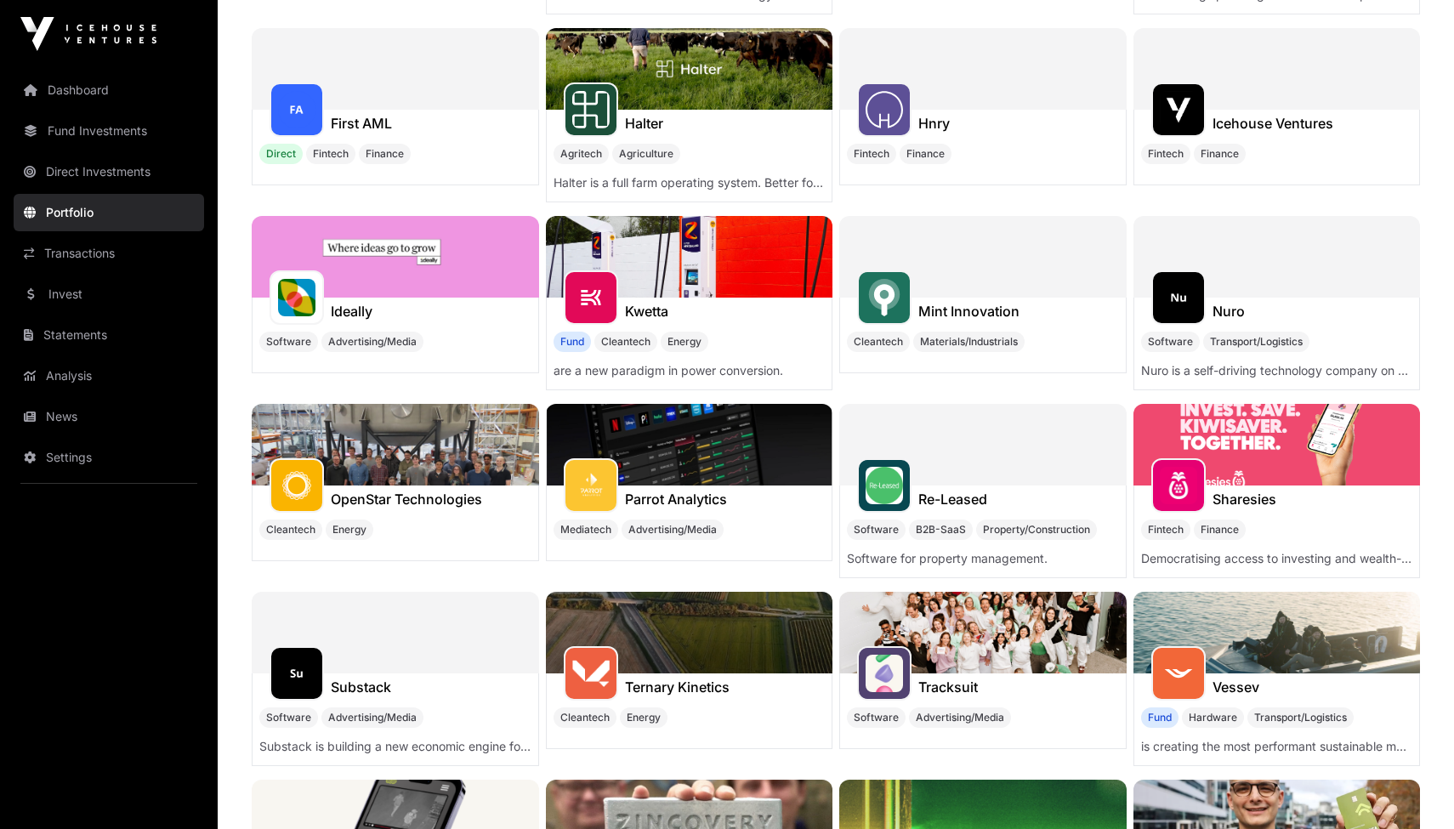
scroll to position [435, 0]
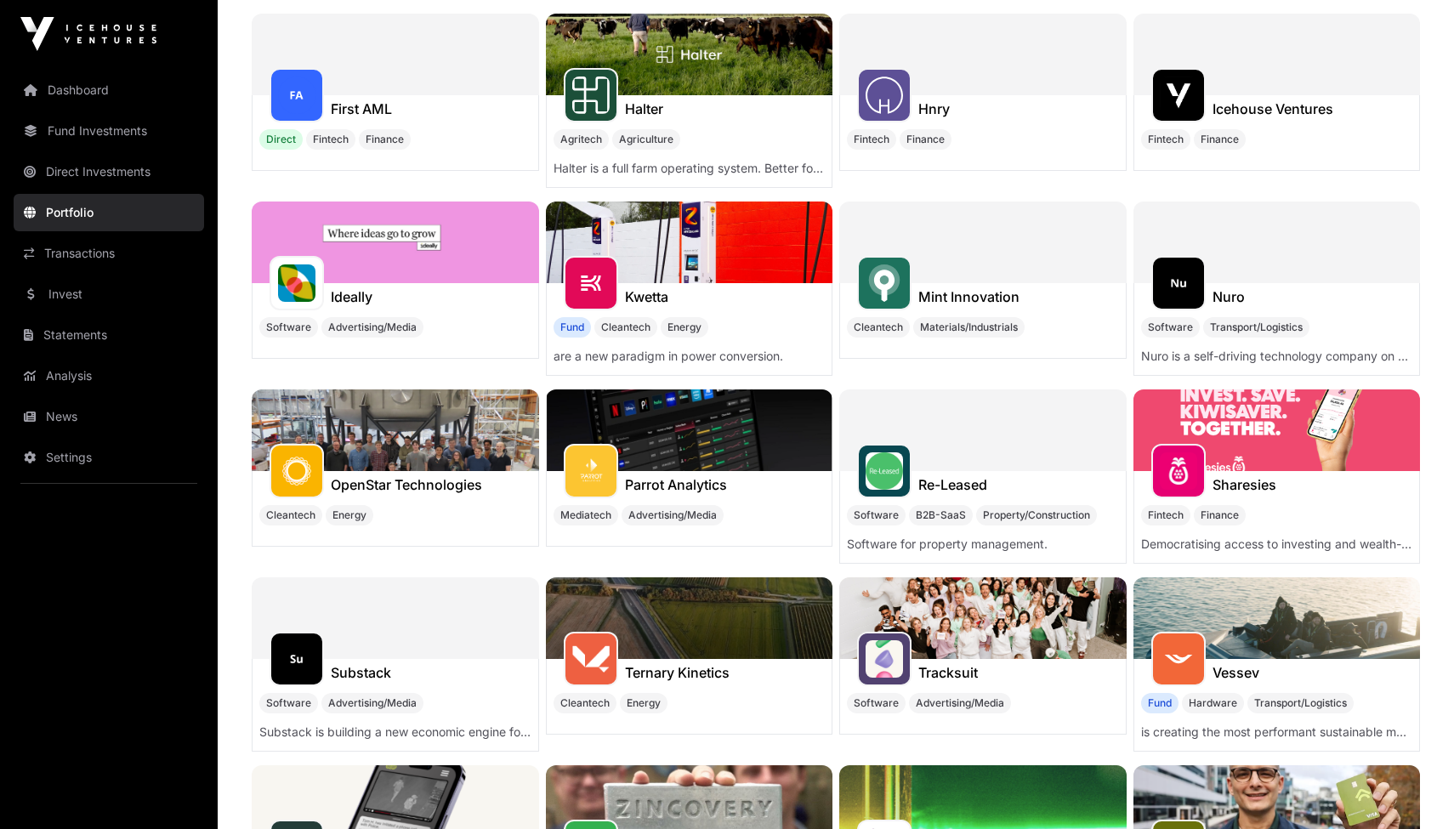
click at [425, 597] on div at bounding box center [395, 618] width 287 height 82
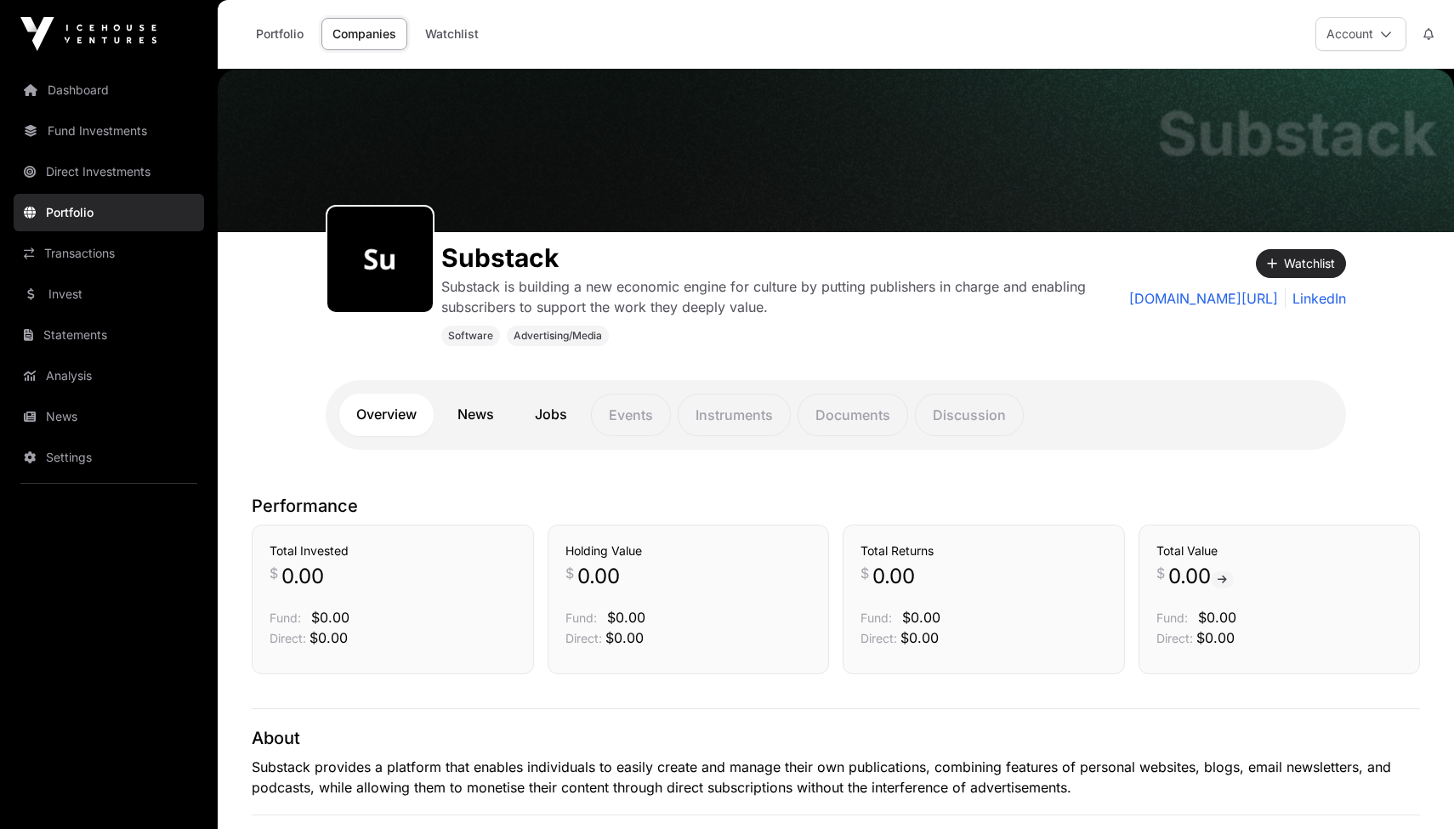
click at [1306, 264] on button "Watchlist" at bounding box center [1301, 263] width 90 height 29
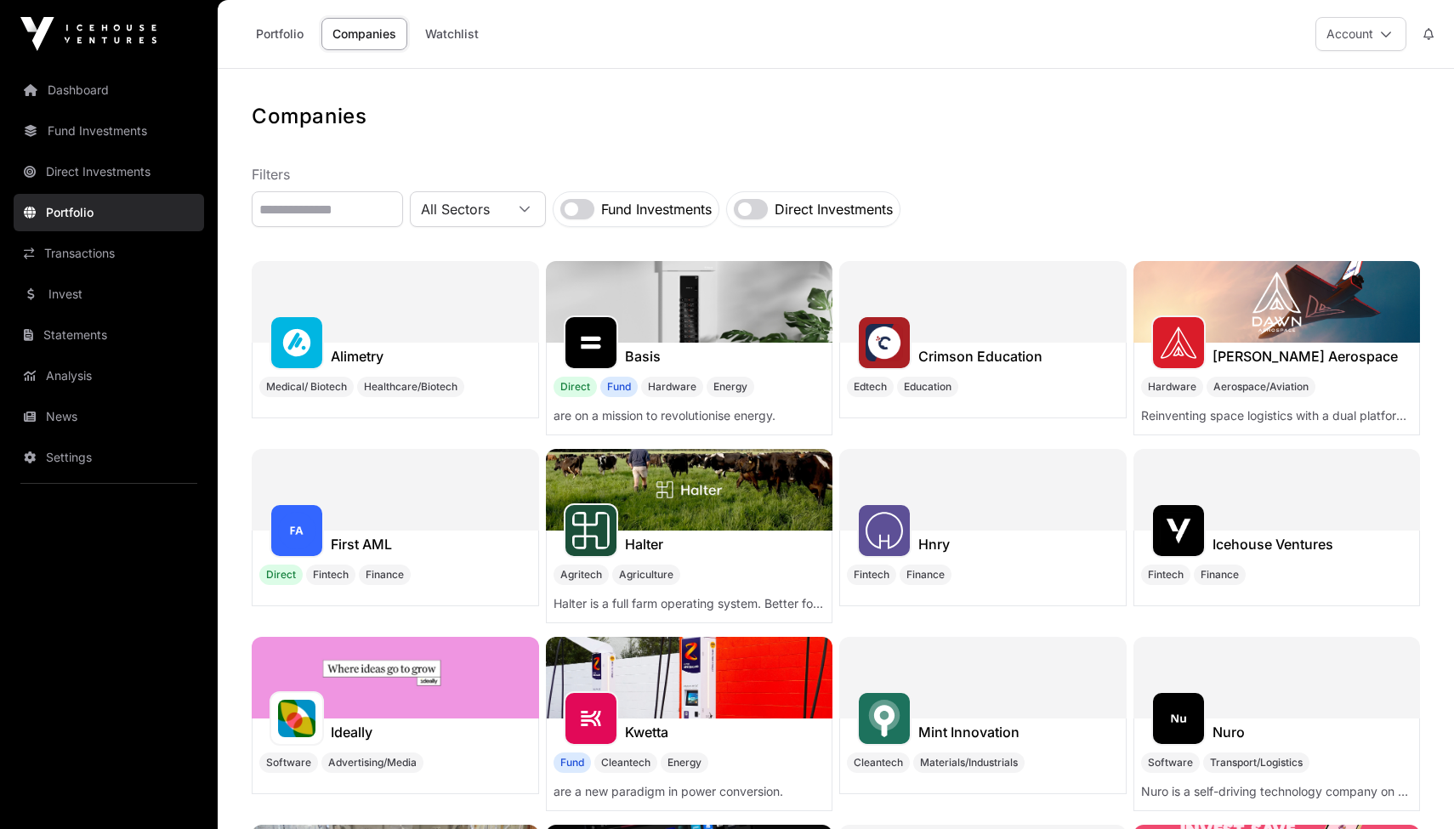
scroll to position [435, 0]
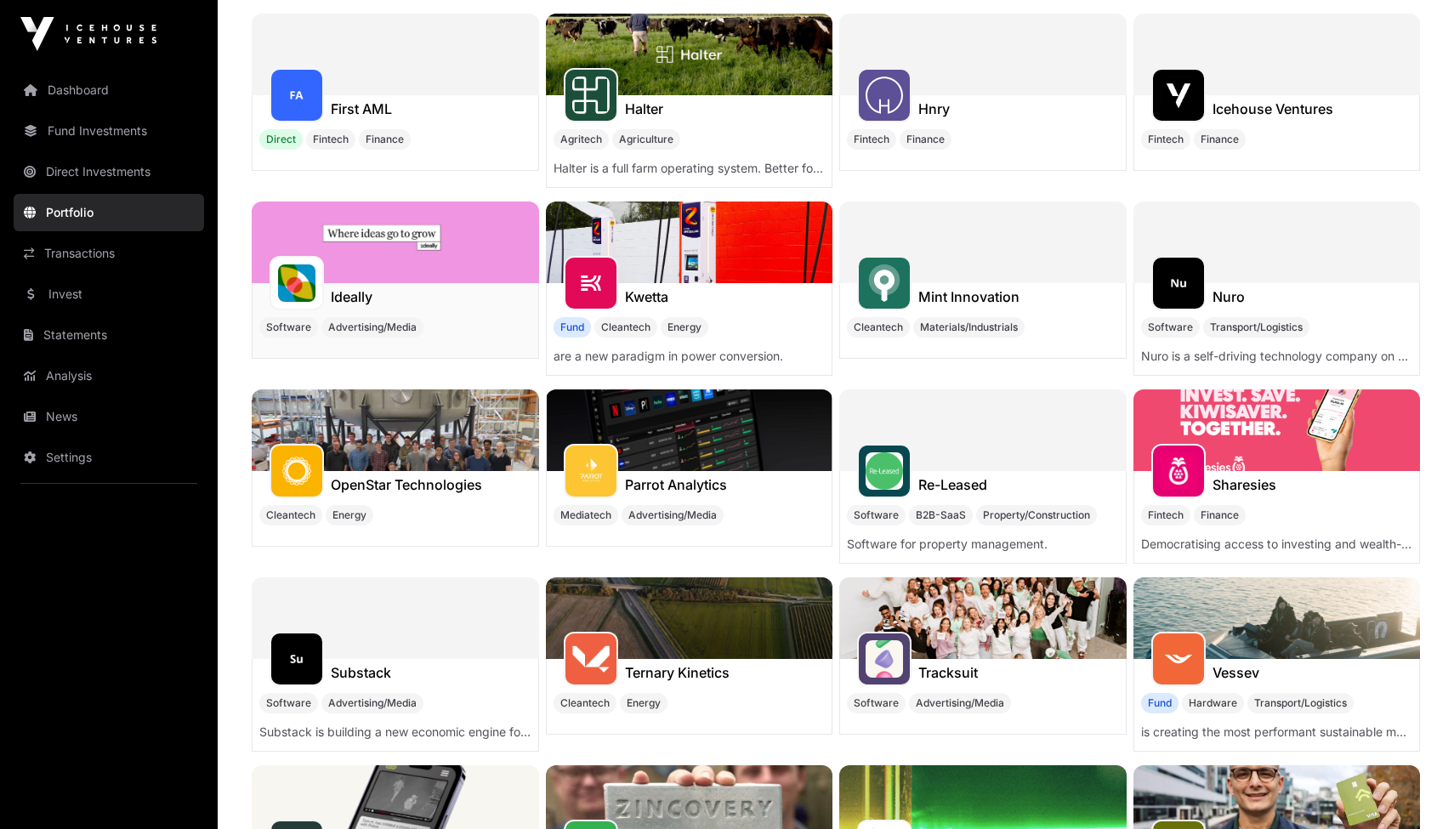
click at [446, 283] on div "Ideally" at bounding box center [396, 296] width 286 height 27
click at [401, 243] on img at bounding box center [395, 243] width 287 height 82
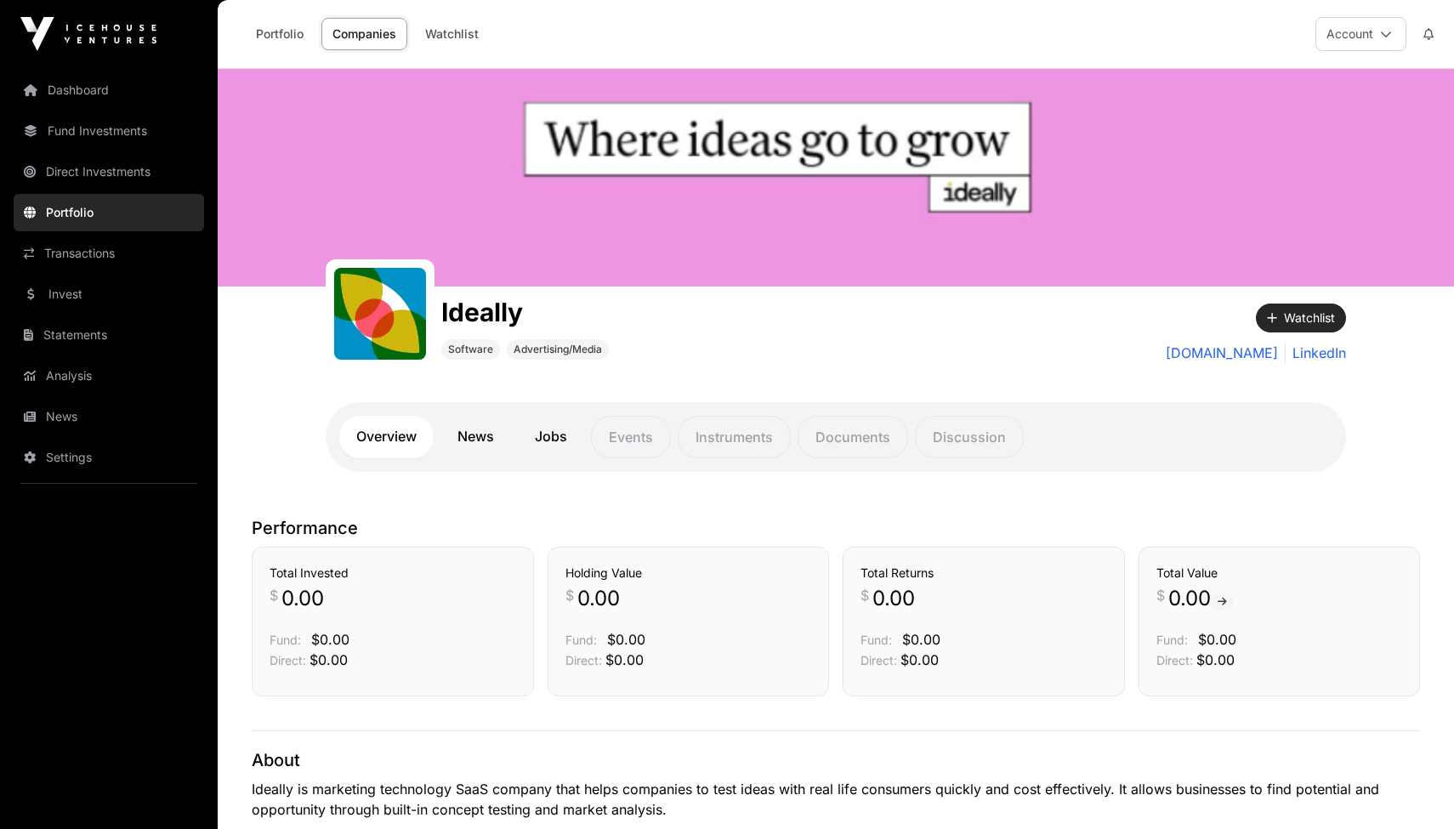
click at [1302, 315] on button "Watchlist" at bounding box center [1301, 318] width 90 height 29
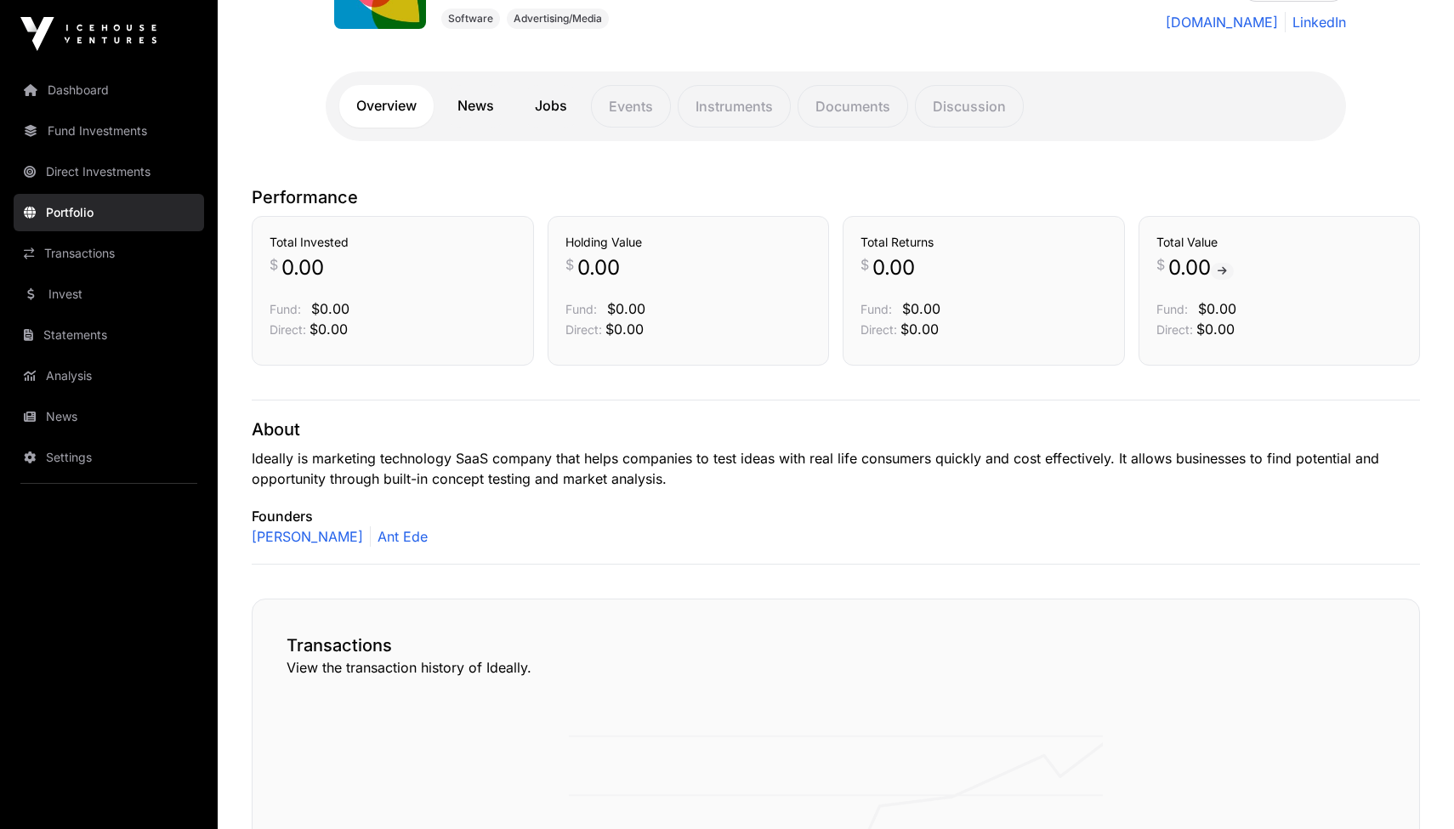
scroll to position [615, 0]
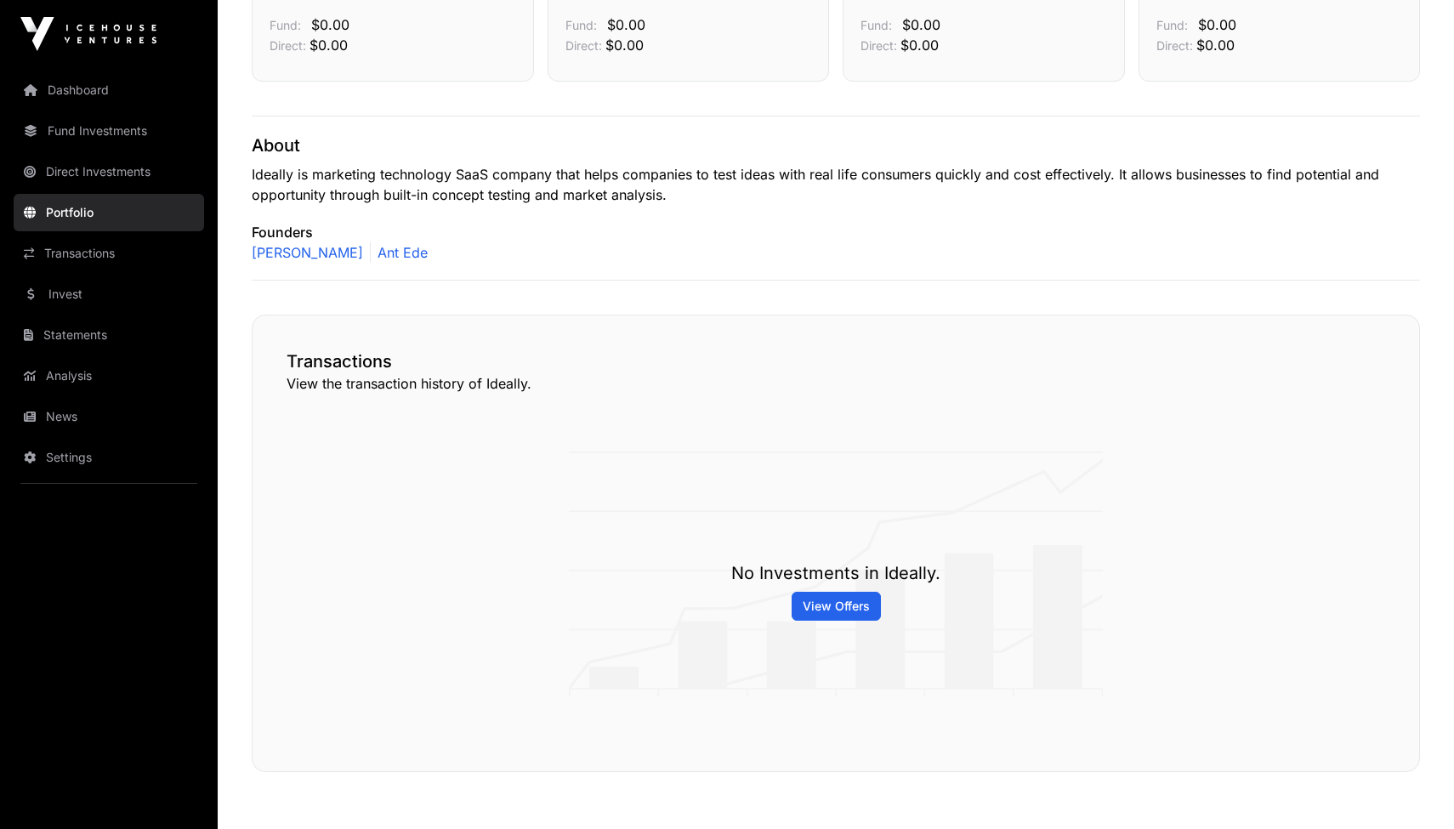
click at [852, 605] on span "View Offers" at bounding box center [836, 606] width 67 height 17
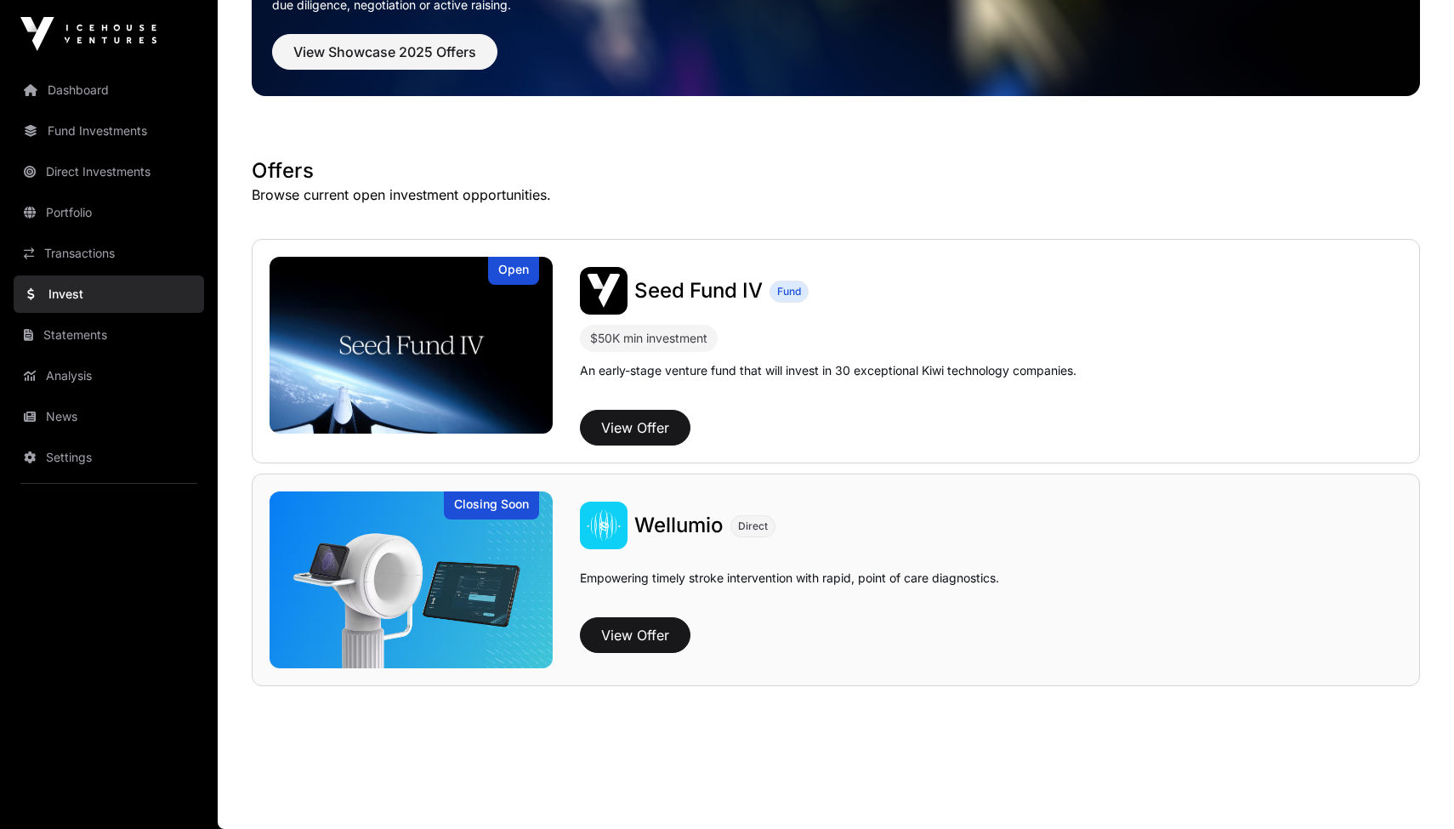
scroll to position [153, 0]
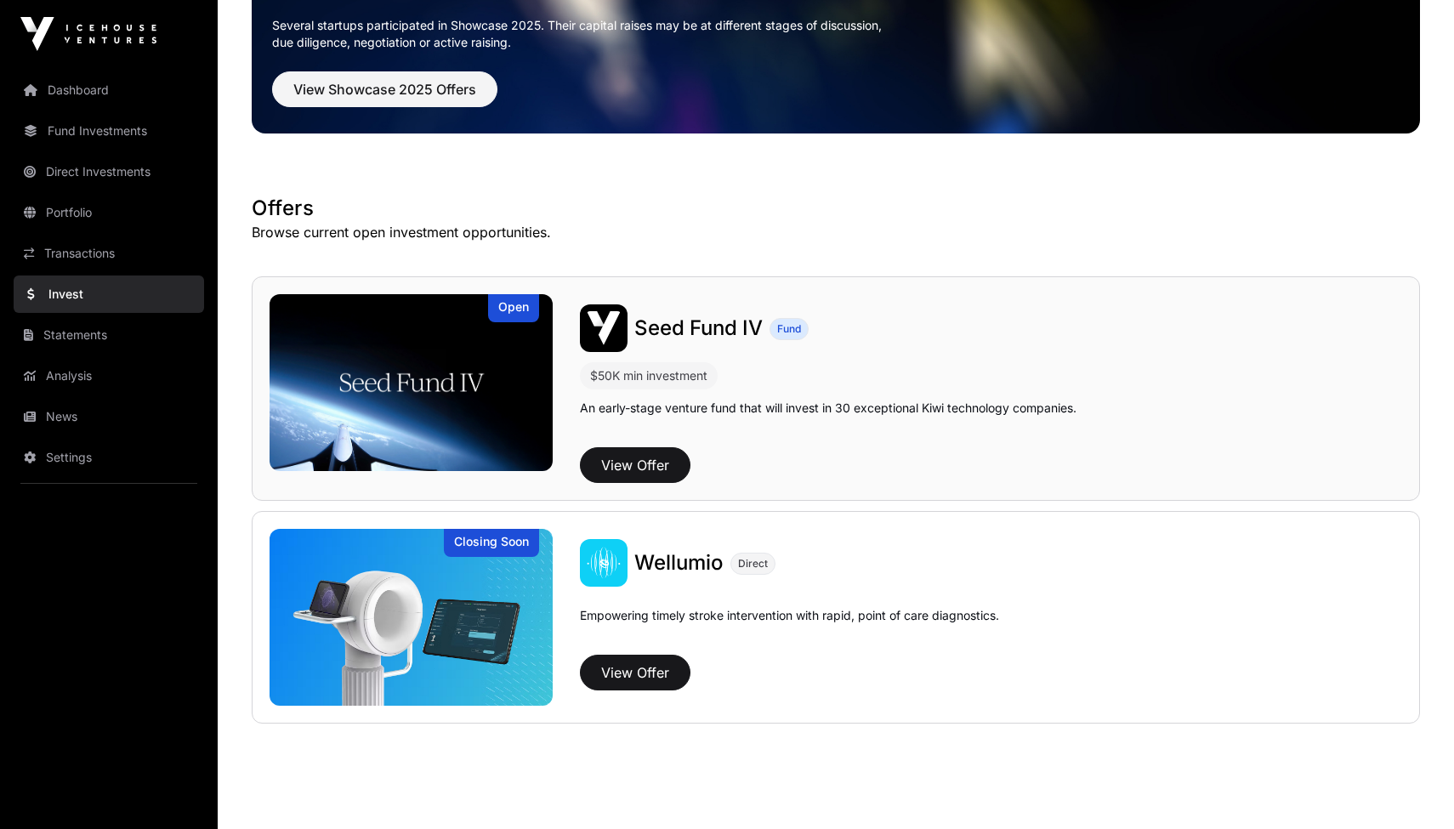
click at [408, 386] on img at bounding box center [411, 382] width 283 height 177
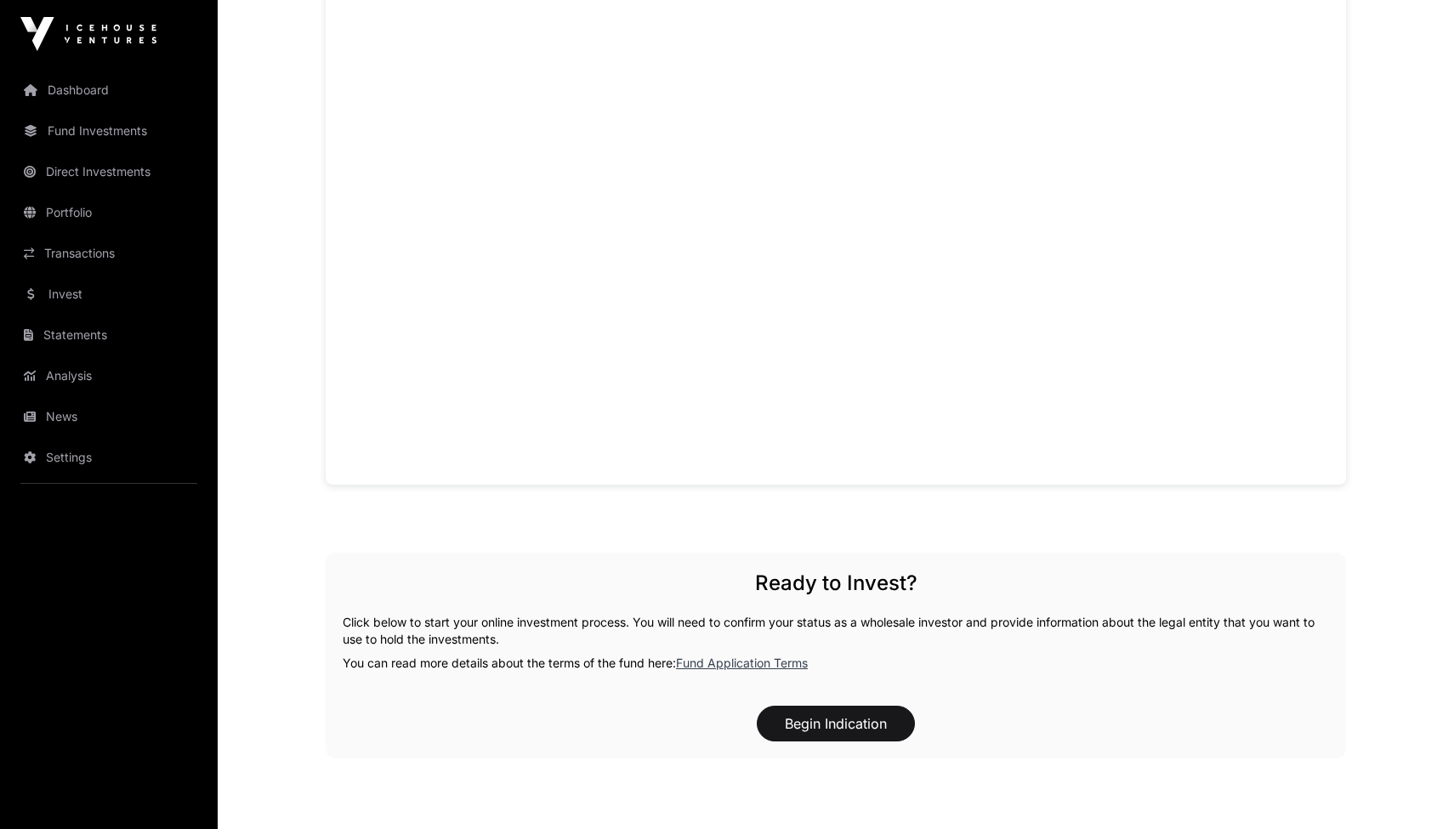
scroll to position [1344, 0]
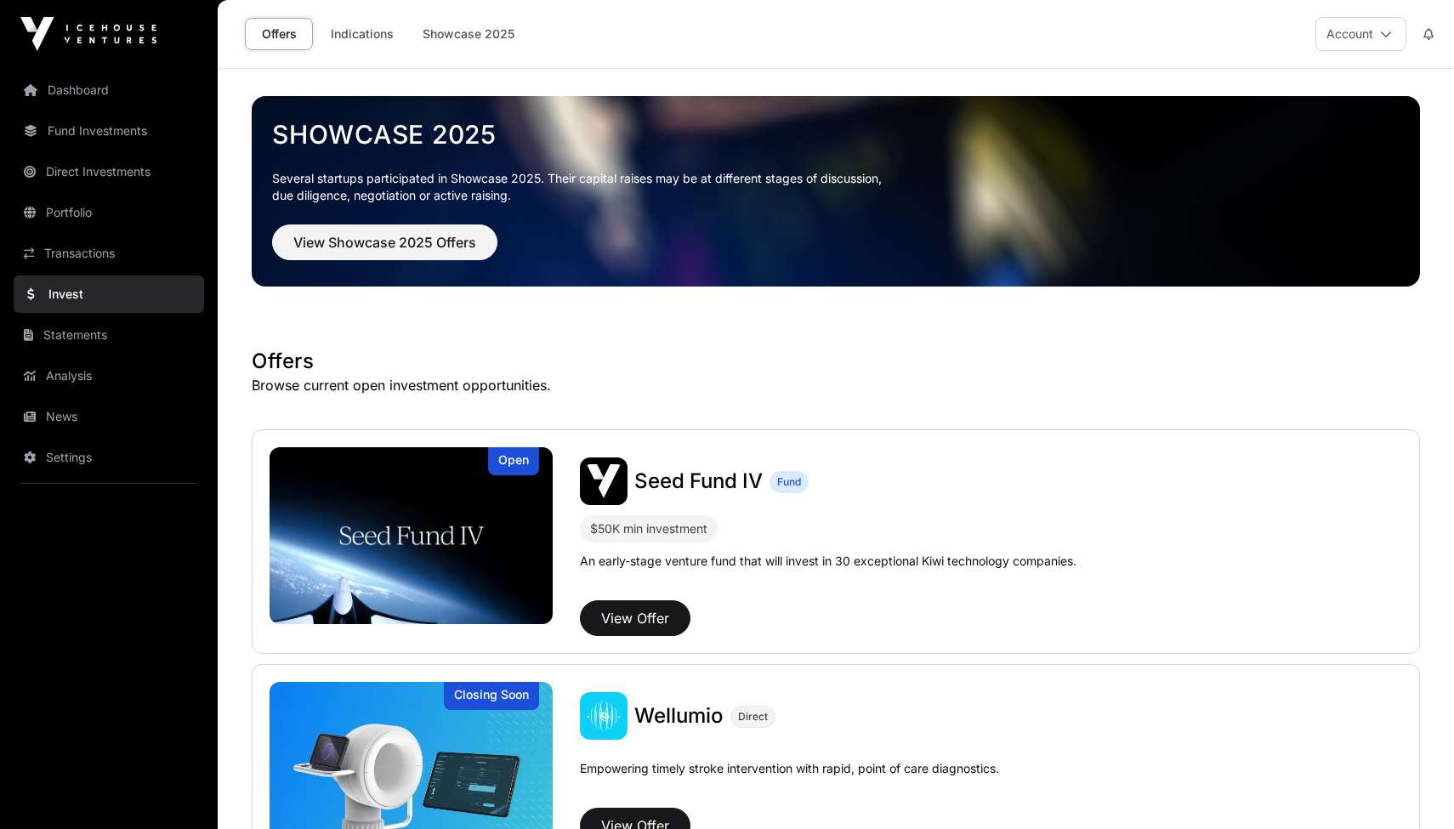
scroll to position [615, 0]
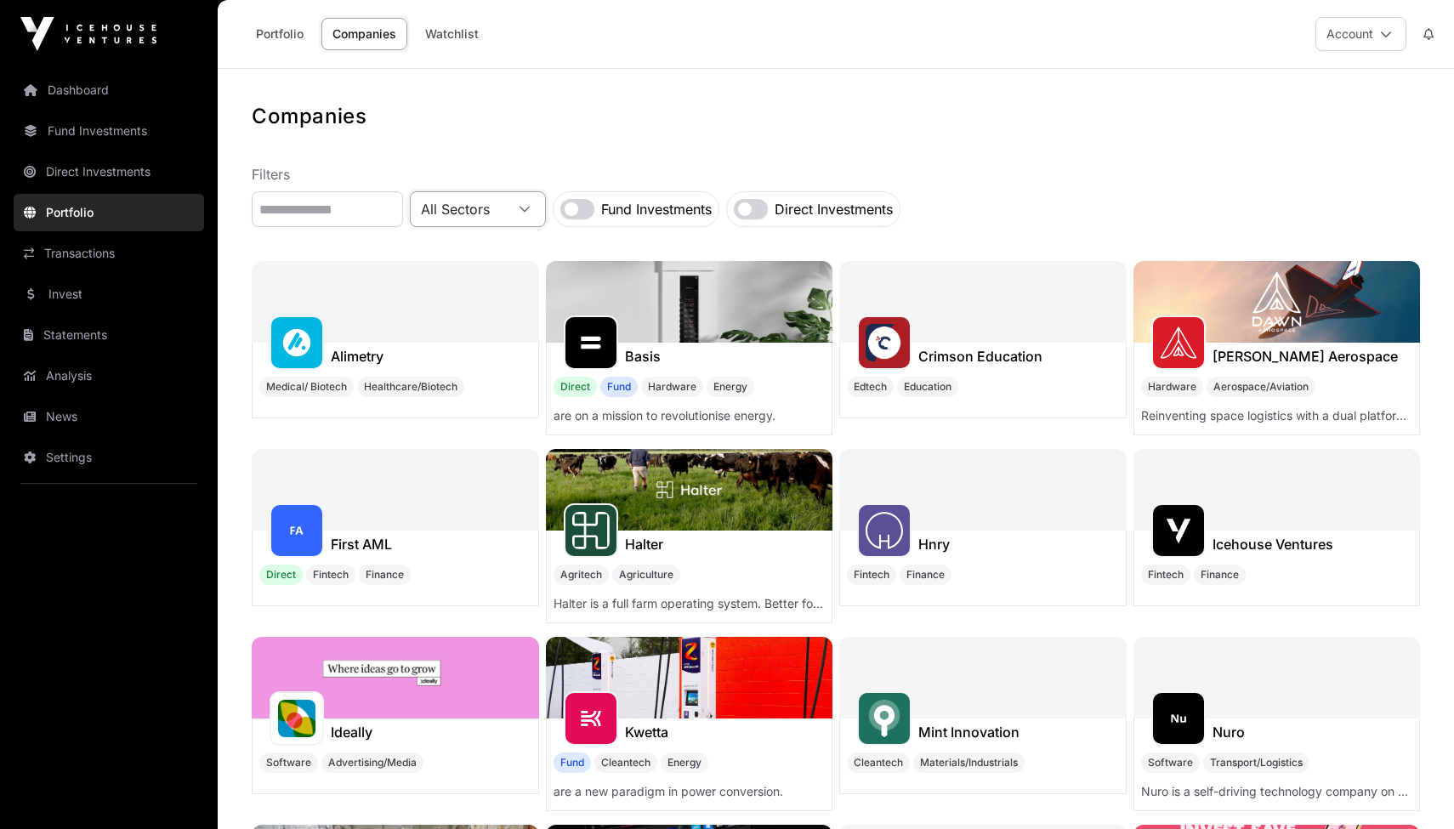
click at [504, 206] on span "All Sectors" at bounding box center [458, 209] width 94 height 31
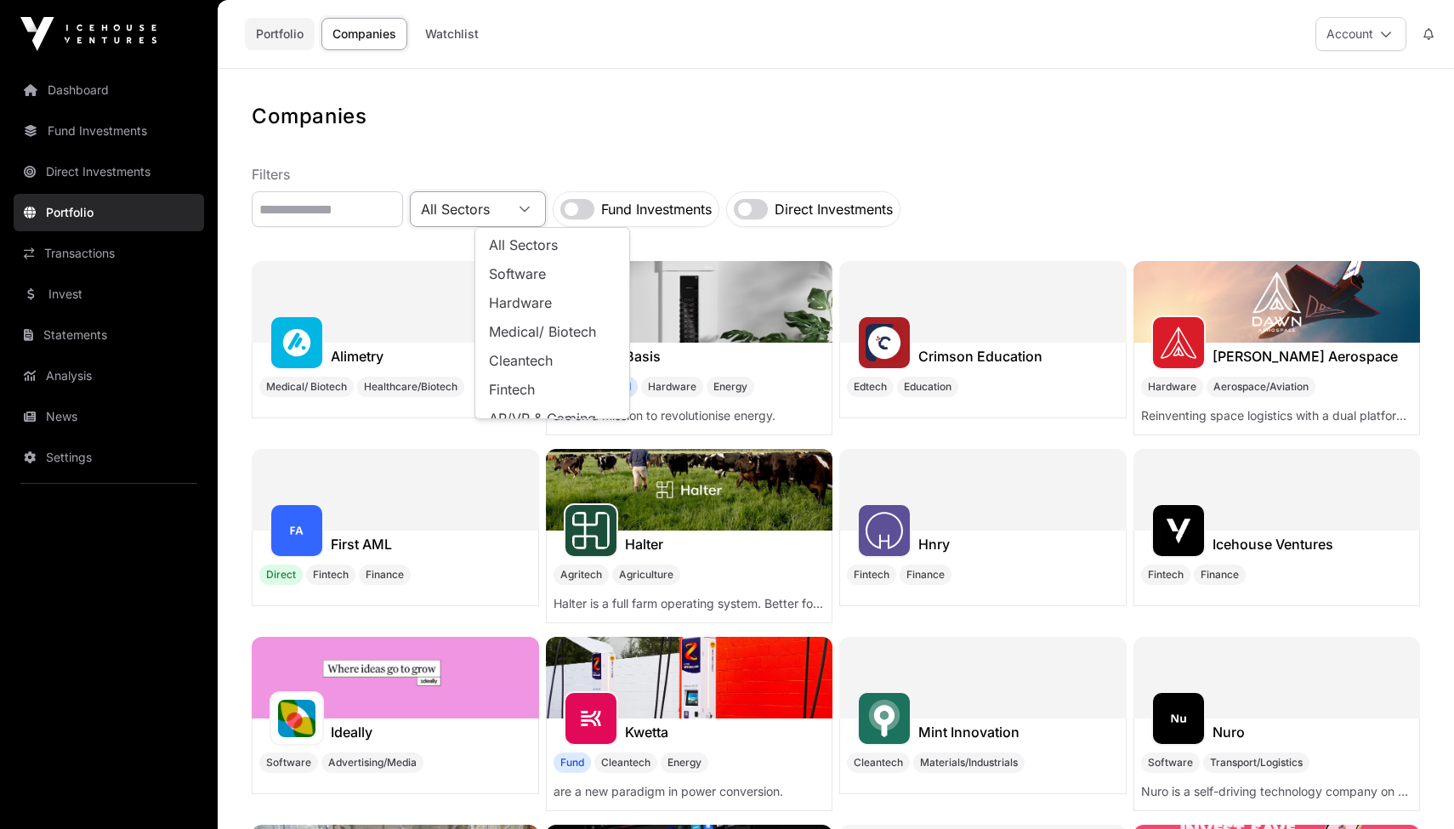
click at [274, 41] on link "Portfolio" at bounding box center [280, 34] width 70 height 32
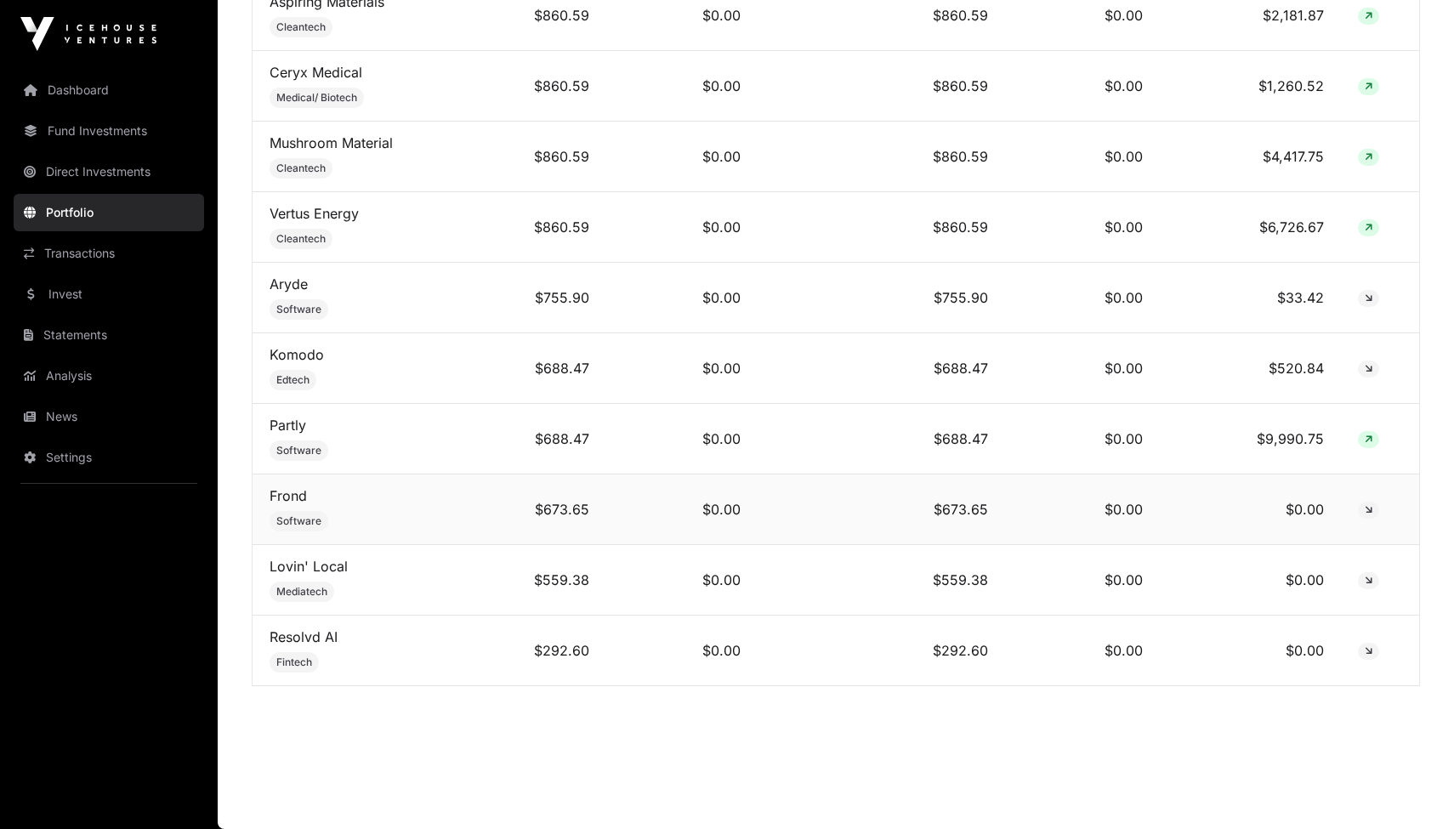
scroll to position [1982, 0]
click at [420, 442] on td "Partly Software" at bounding box center [360, 441] width 215 height 71
click at [293, 429] on link "Partly" at bounding box center [288, 426] width 37 height 17
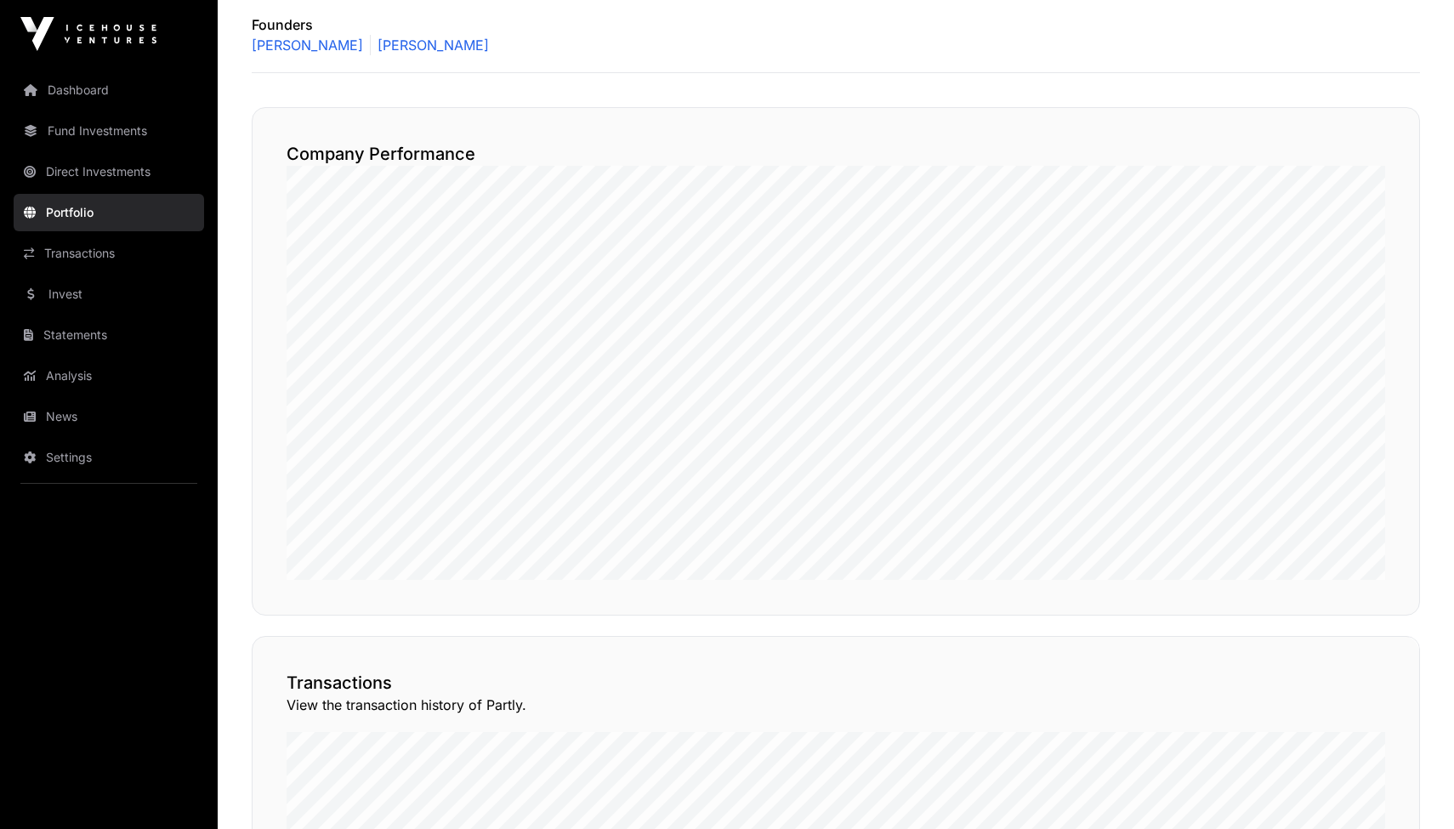
scroll to position [584, 0]
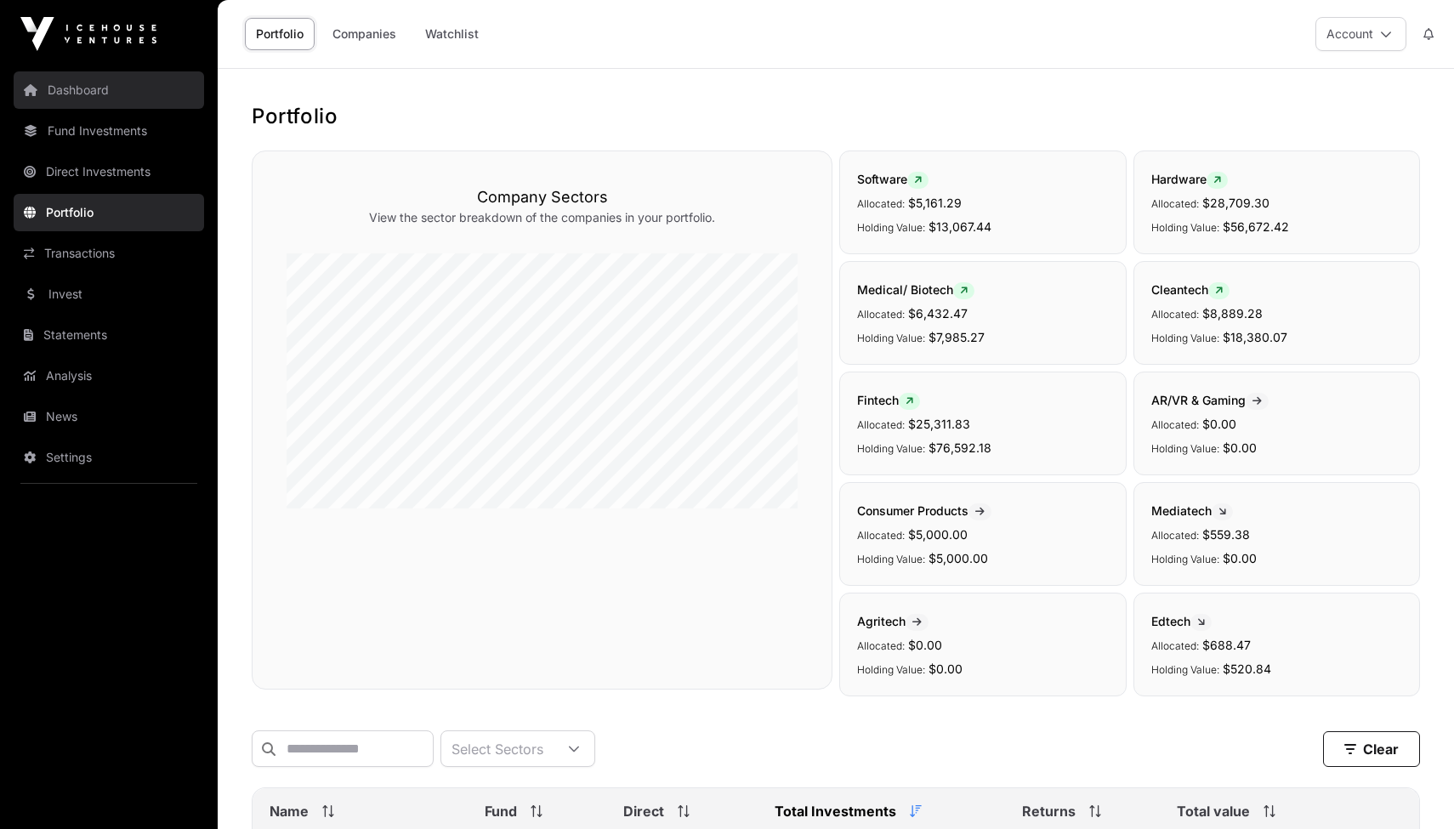
click at [69, 88] on link "Dashboard" at bounding box center [109, 89] width 190 height 37
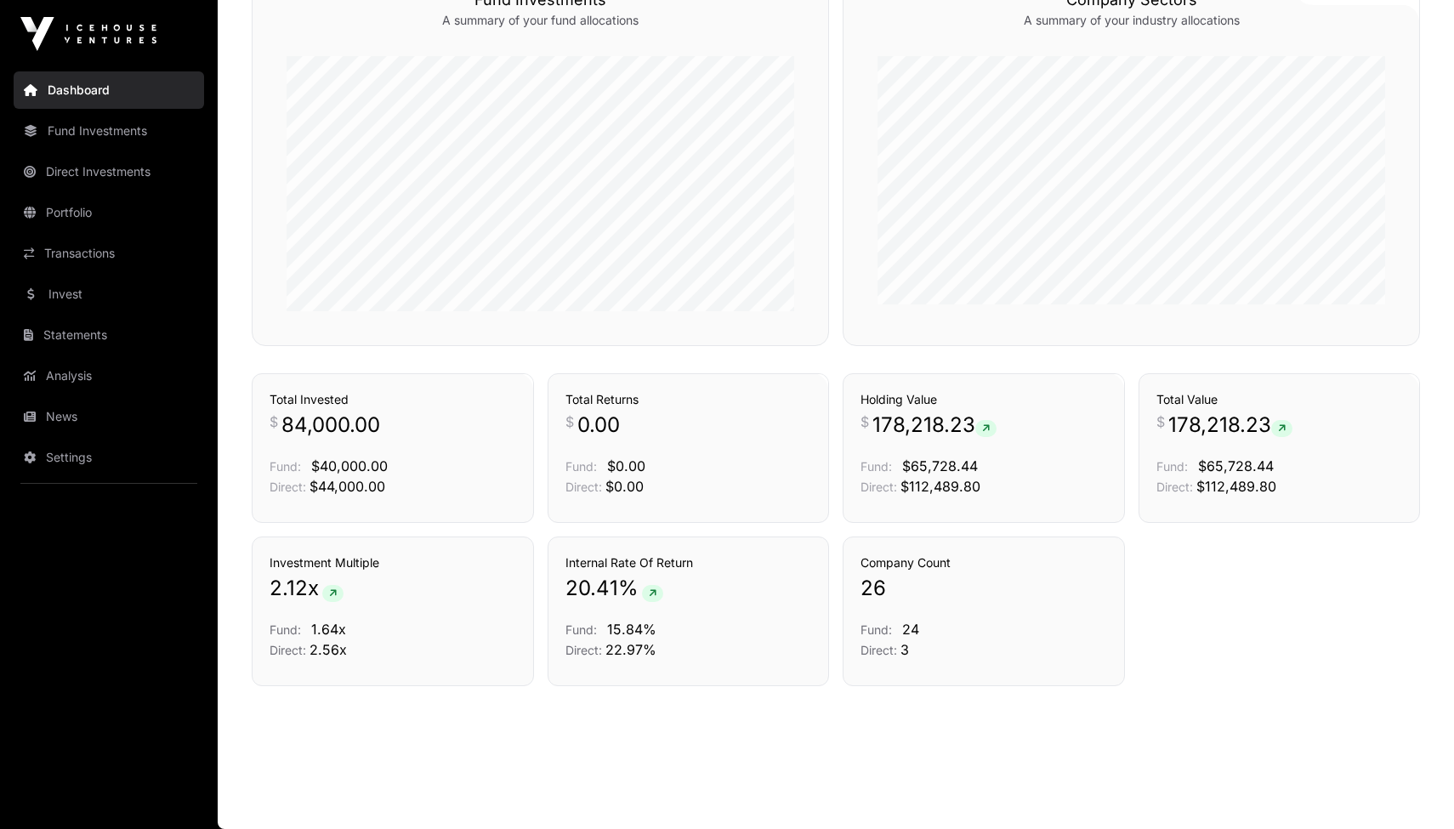
scroll to position [1046, 0]
click at [1210, 424] on span "178,218.23" at bounding box center [1230, 425] width 124 height 27
copy span "178,218.23"
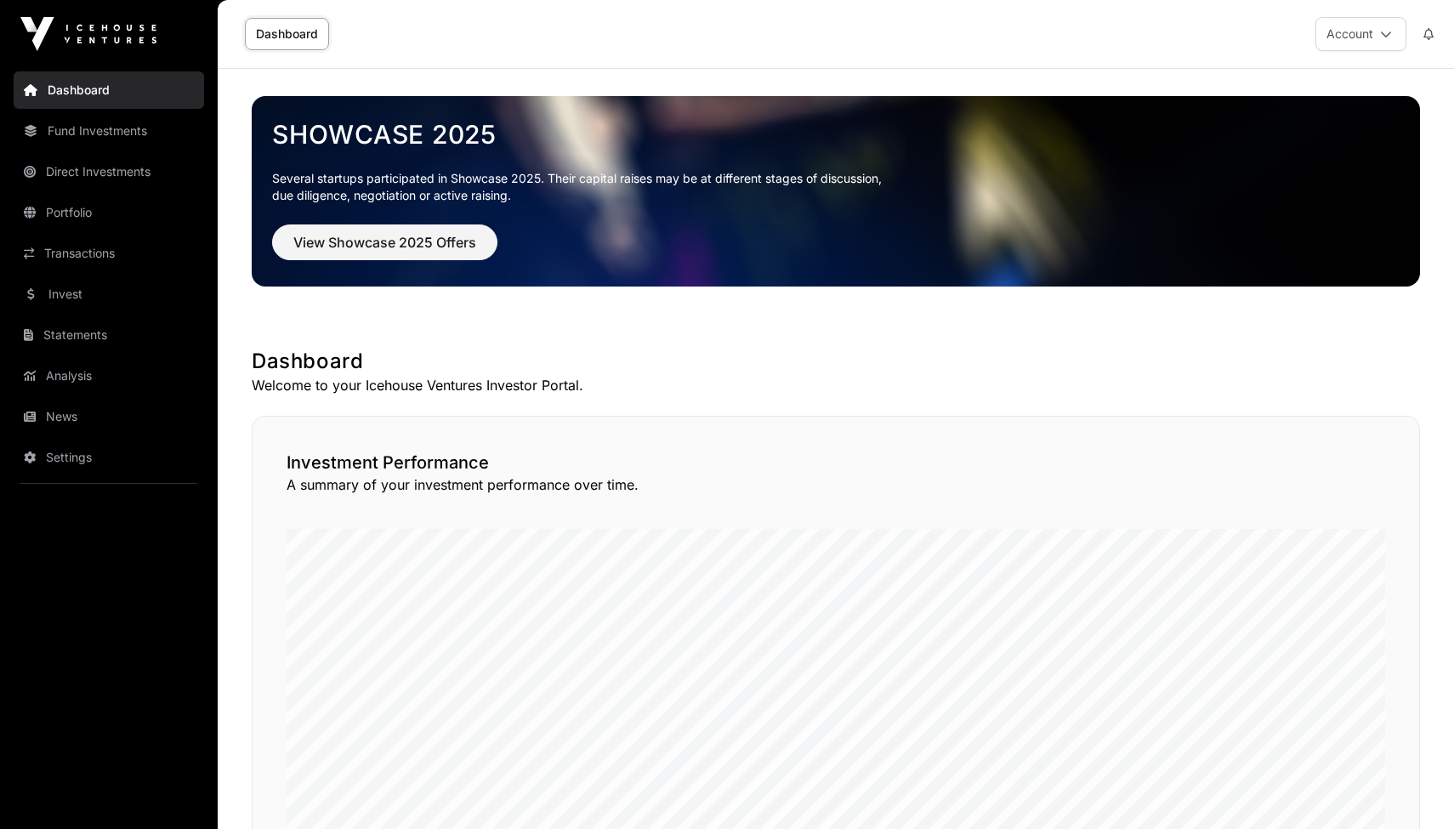
scroll to position [0, 0]
click at [378, 247] on span "View Showcase 2025 Offers" at bounding box center [384, 242] width 183 height 20
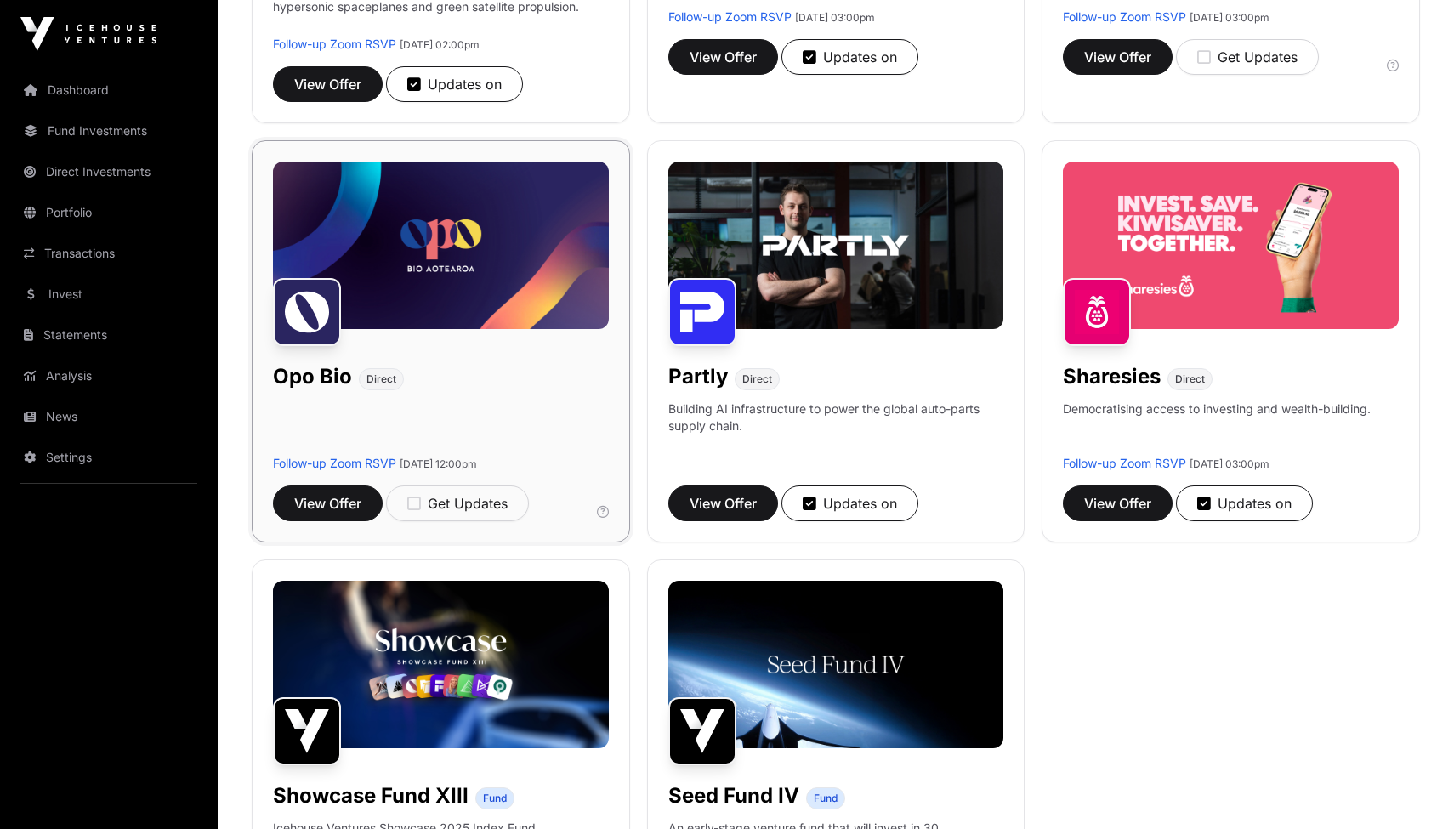
scroll to position [938, 0]
